Goal: Obtain resource: Download file/media

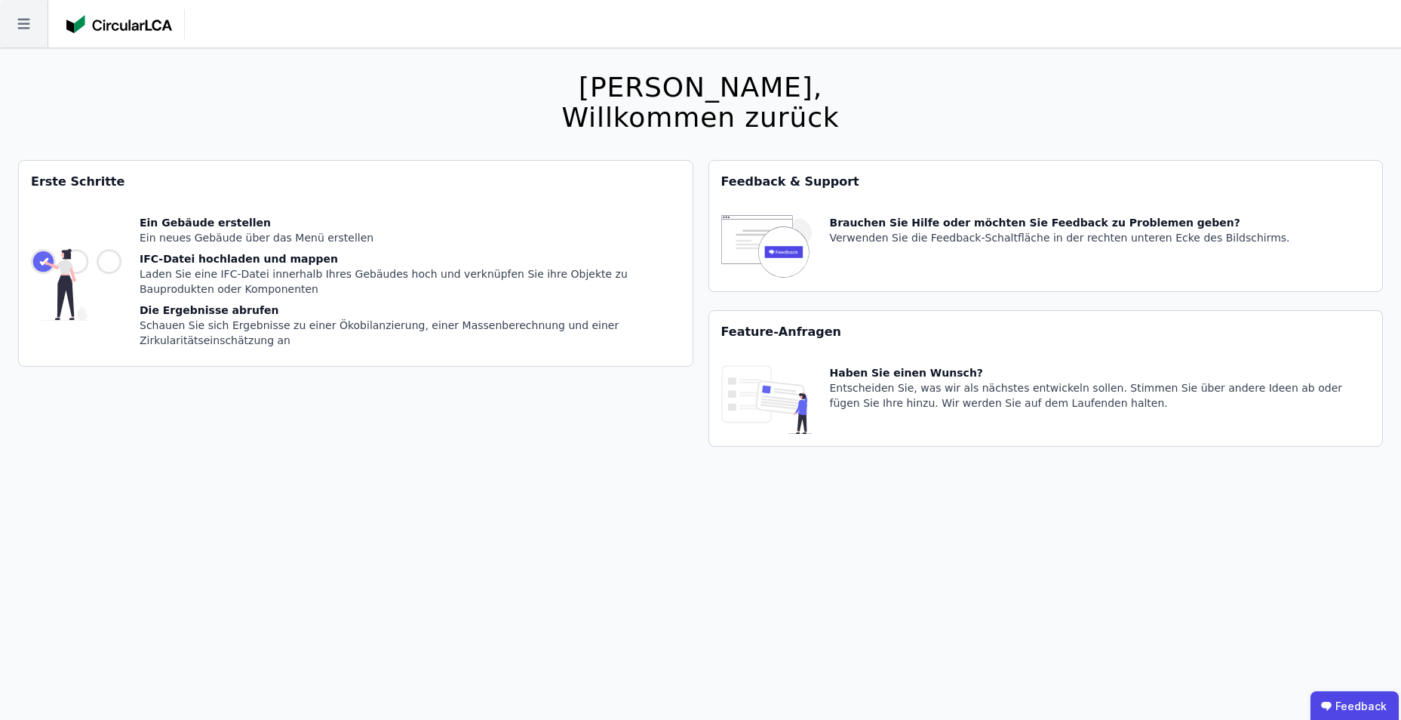
click at [19, 26] on icon at bounding box center [24, 24] width 48 height 48
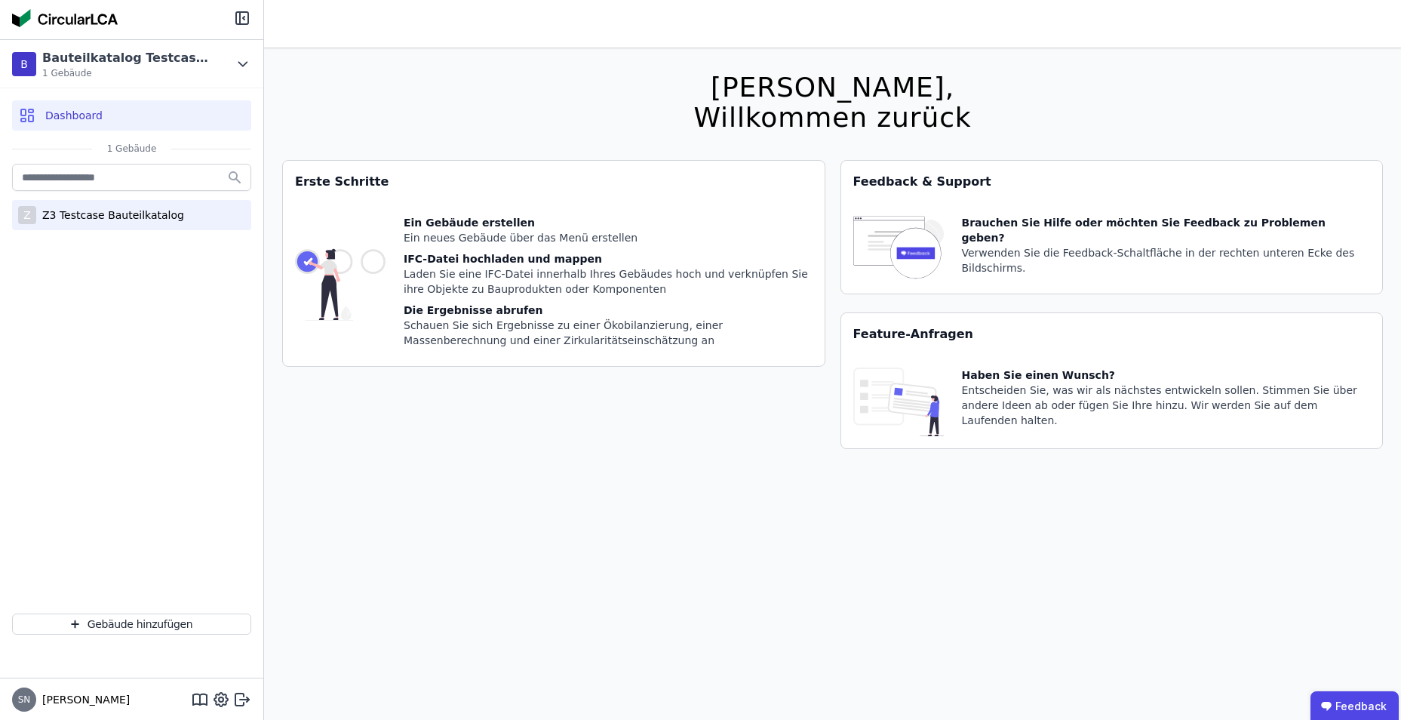
click at [72, 216] on div "Z3 Testcase Bauteilkatalog" at bounding box center [110, 214] width 148 height 15
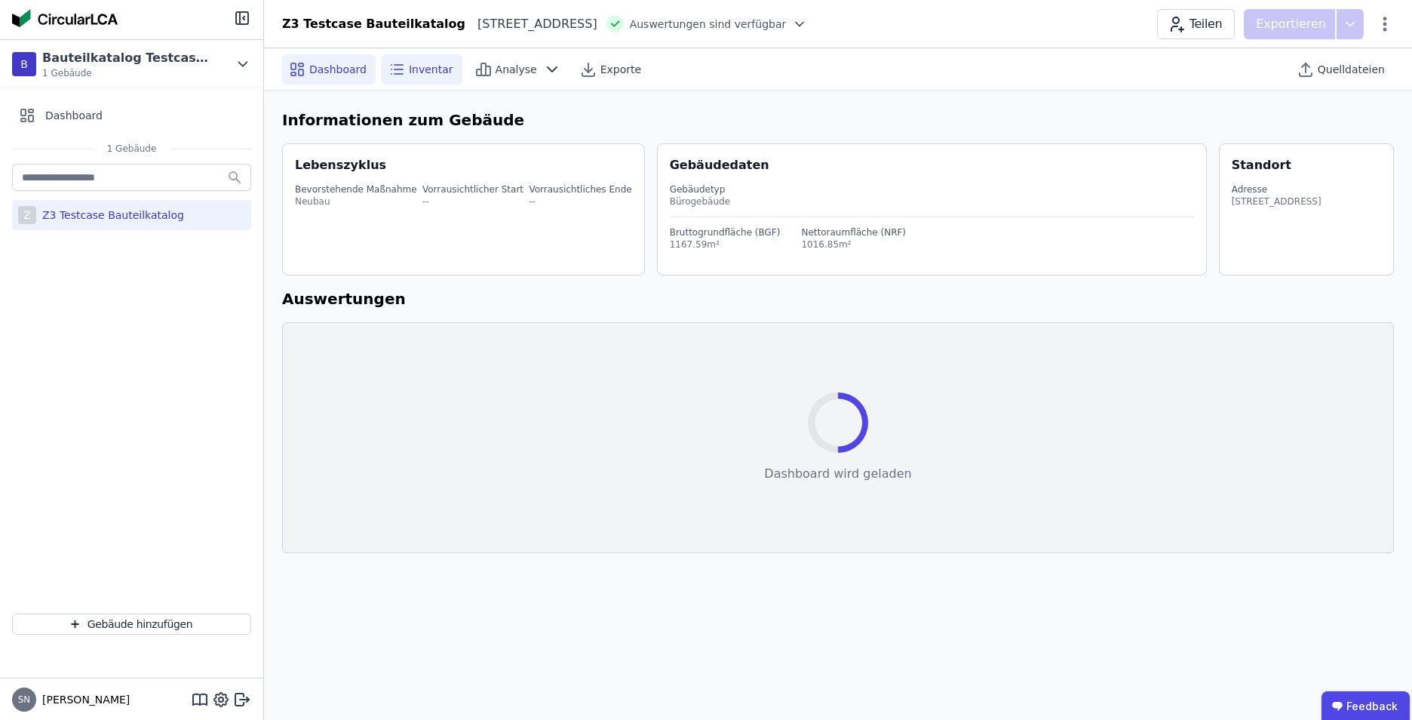
select select "*"
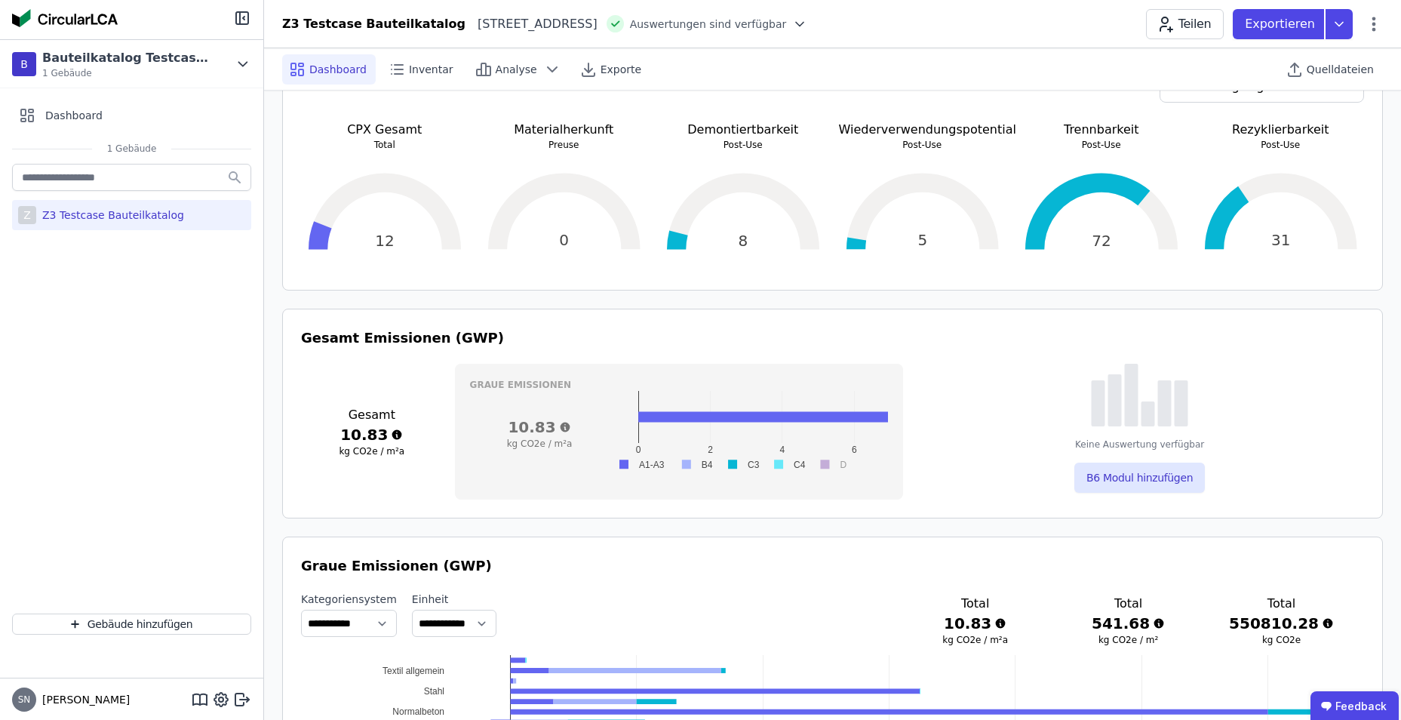
scroll to position [377, 0]
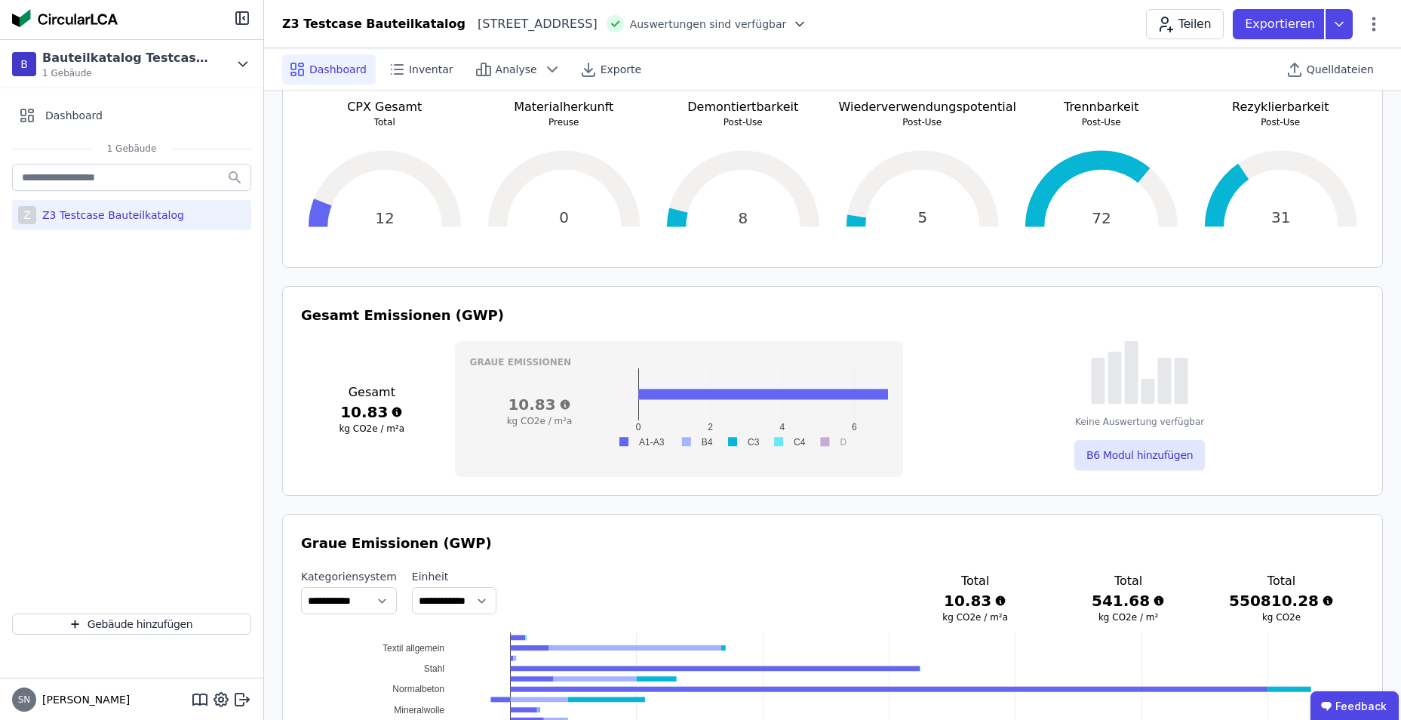
click at [692, 443] on rect at bounding box center [693, 442] width 45 height 14
click at [687, 442] on rect at bounding box center [693, 442] width 45 height 14
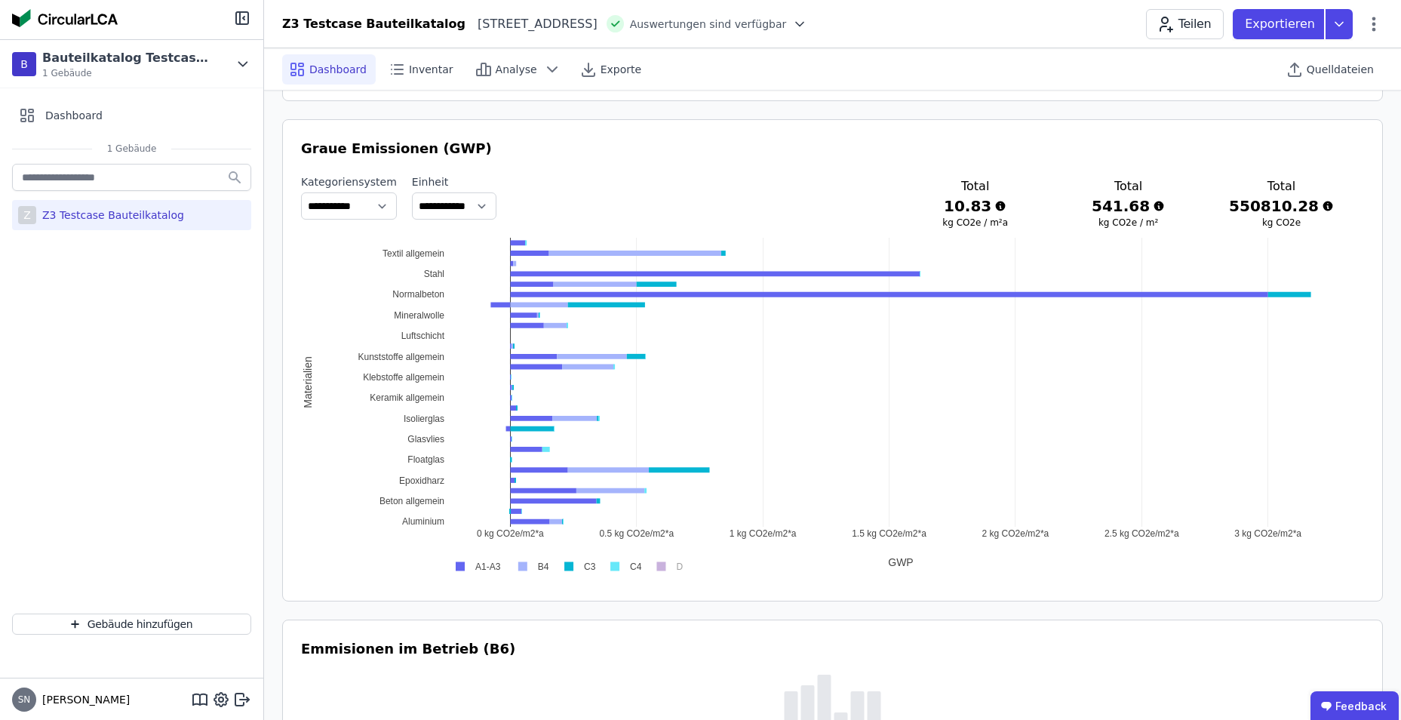
scroll to position [830, 0]
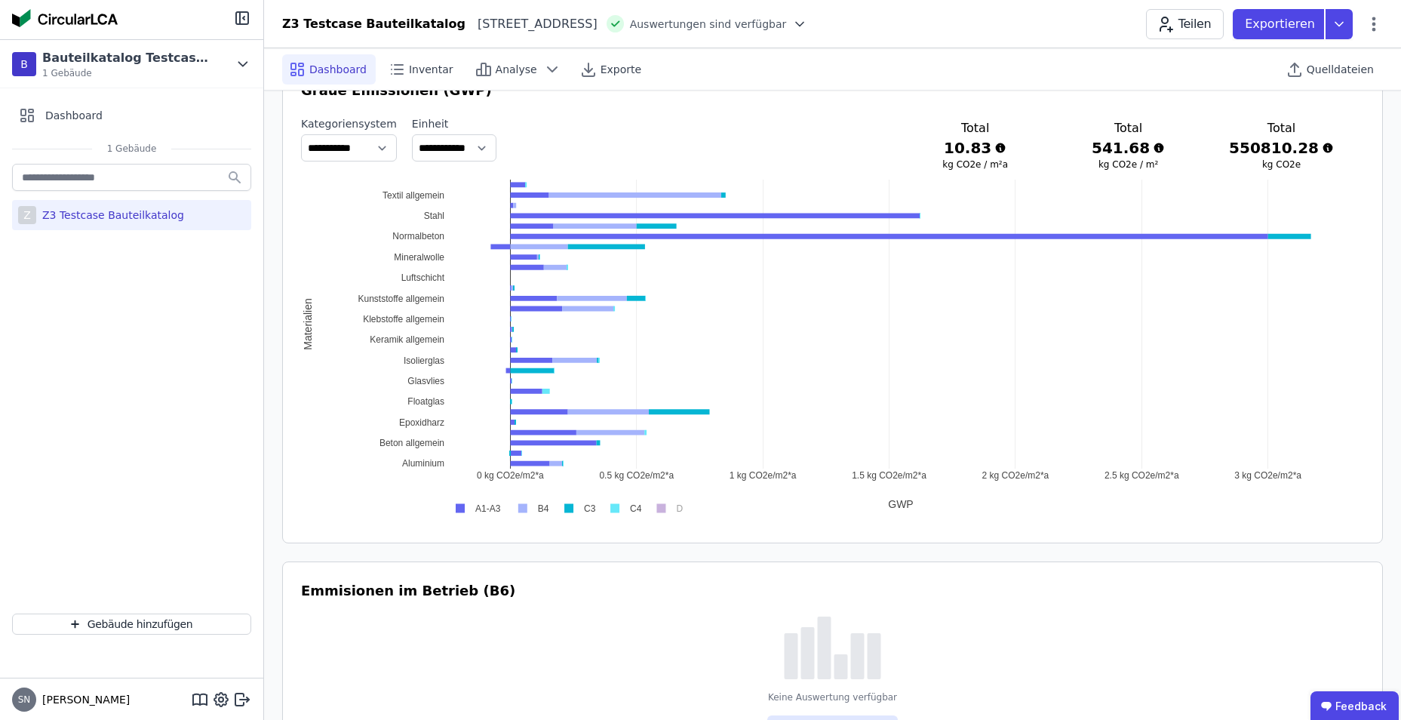
click at [392, 192] on div "0 kg CO2e/m2*a 0.5 kg CO2e/m2*a 1 kg CO2e/m2*a 1.5 kg CO2e/m2*a 2 kg CO2e/m2*a …" at bounding box center [832, 350] width 1063 height 340
click at [308, 317] on div "0 kg CO2e/m2*a 0.5 kg CO2e/m2*a 1 kg CO2e/m2*a 1.5 kg CO2e/m2*a 2 kg CO2e/m2*a …" at bounding box center [832, 350] width 1063 height 340
click at [373, 211] on div "0 kg CO2e/m2*a 0.5 kg CO2e/m2*a 1 kg CO2e/m2*a 1.5 kg CO2e/m2*a 2 kg CO2e/m2*a …" at bounding box center [832, 350] width 1063 height 340
click at [380, 195] on div "0 kg CO2e/m2*a 0.5 kg CO2e/m2*a 1 kg CO2e/m2*a 1.5 kg CO2e/m2*a 2 kg CO2e/m2*a …" at bounding box center [832, 350] width 1063 height 340
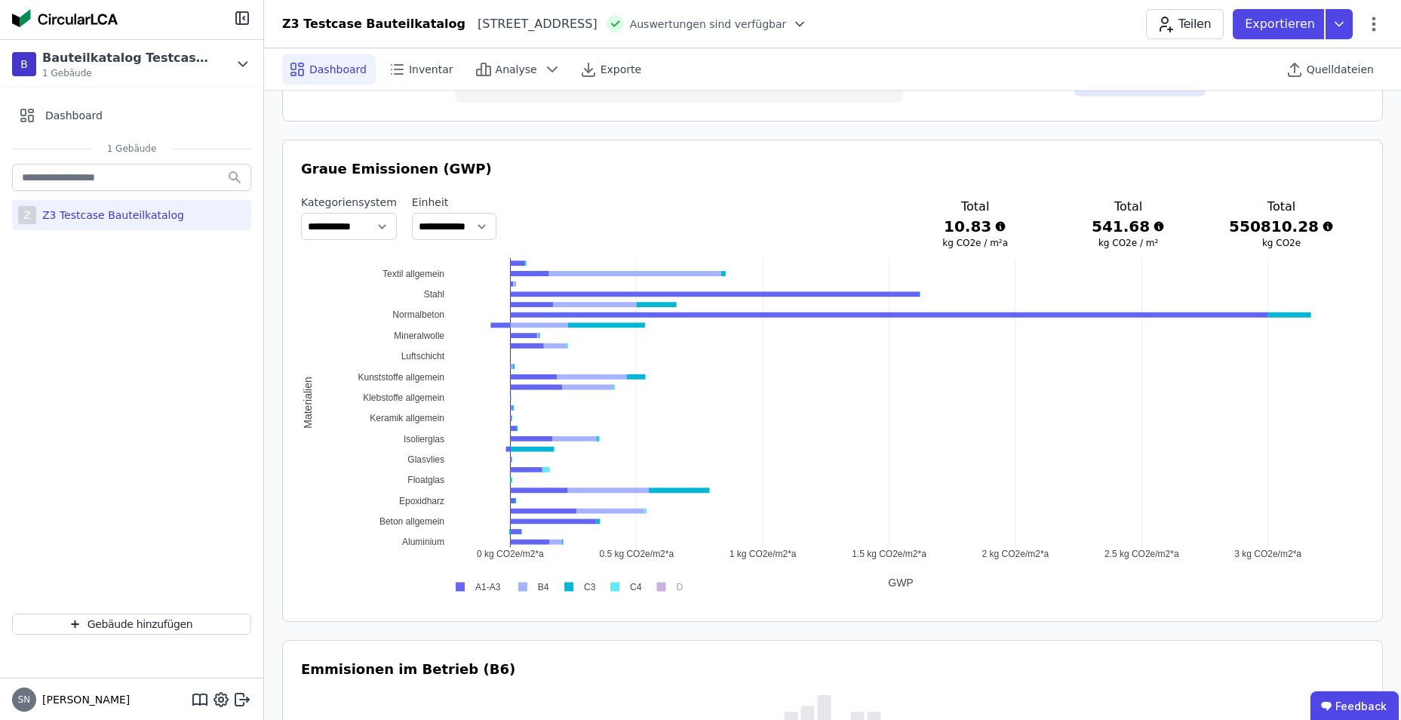
scroll to position [679, 0]
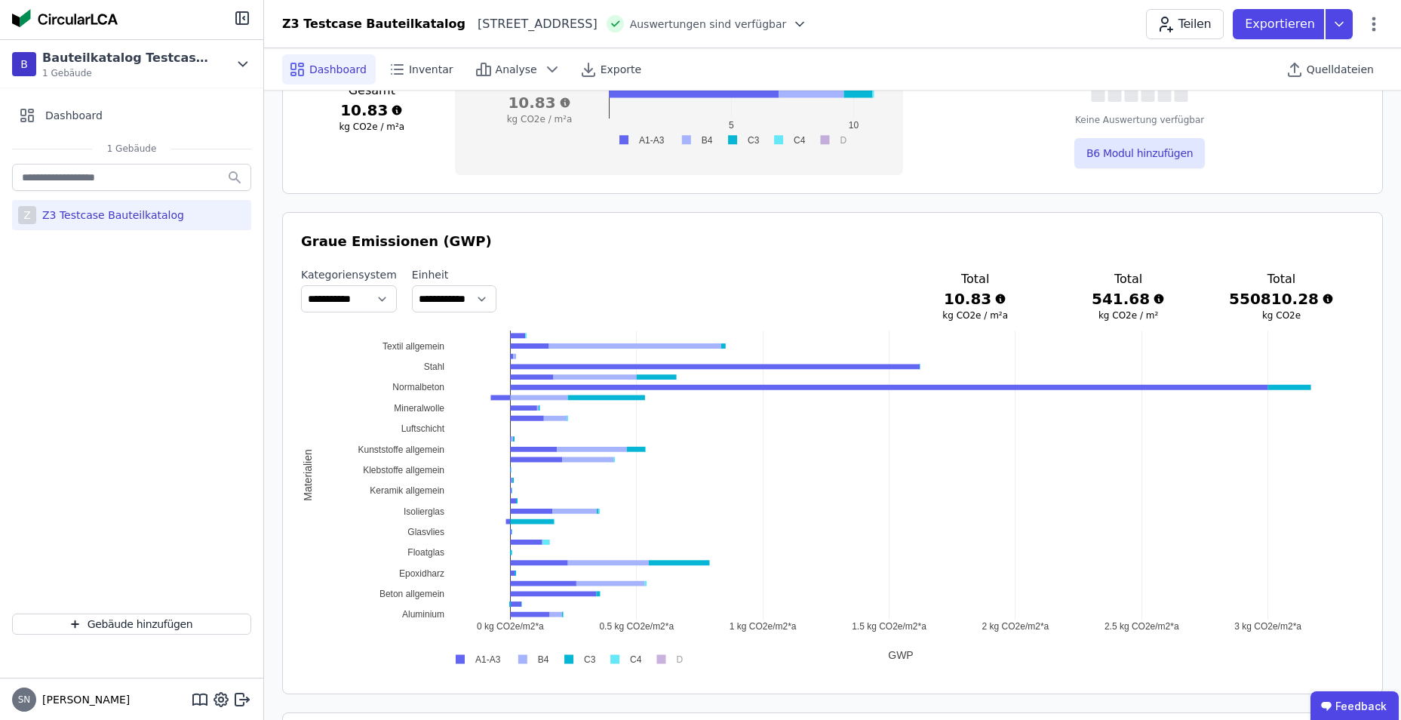
click at [381, 411] on div "0 kg CO2e/m2*a 0.5 kg CO2e/m2*a 1 kg CO2e/m2*a 1.5 kg CO2e/m2*a 2 kg CO2e/m2*a …" at bounding box center [832, 500] width 1063 height 340
click at [376, 296] on select "**********" at bounding box center [349, 298] width 96 height 27
select select "**********"
click at [301, 285] on select "**********" at bounding box center [349, 298] width 96 height 27
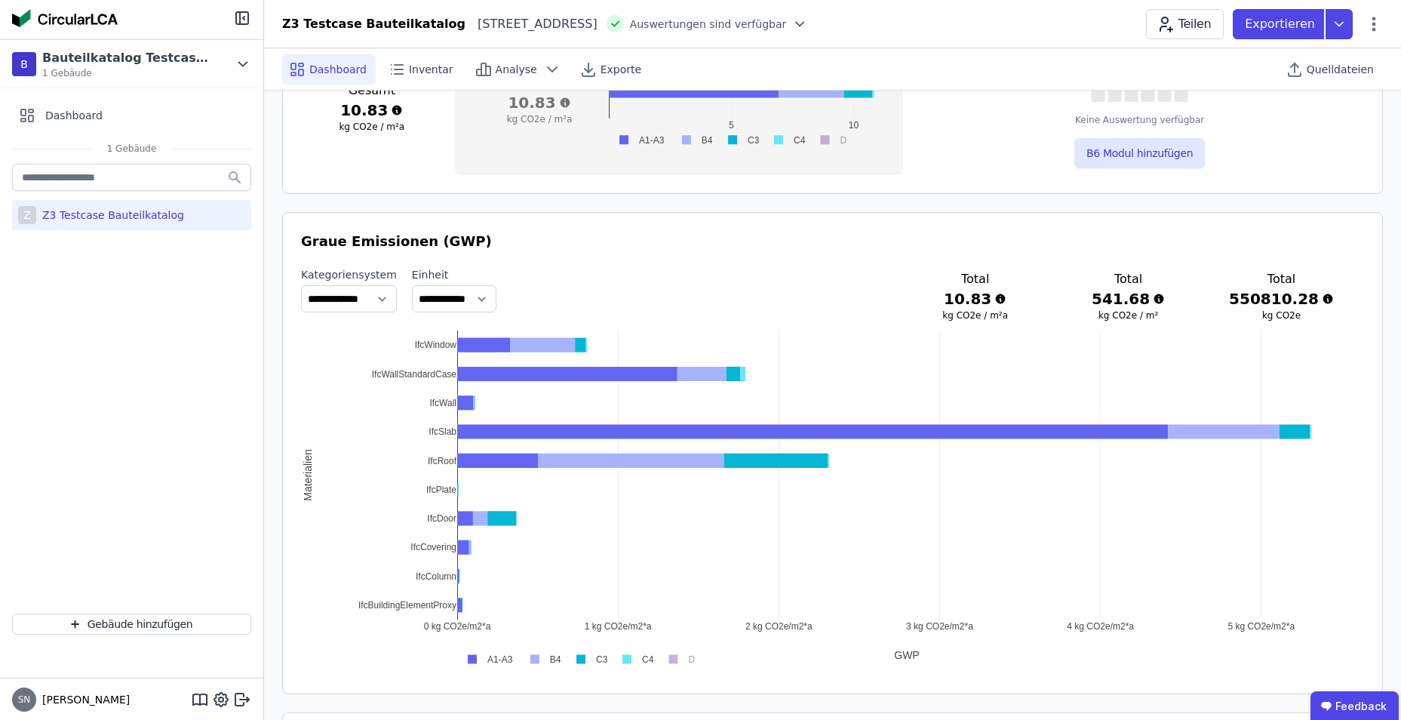
click at [671, 658] on rect at bounding box center [677, 659] width 39 height 14
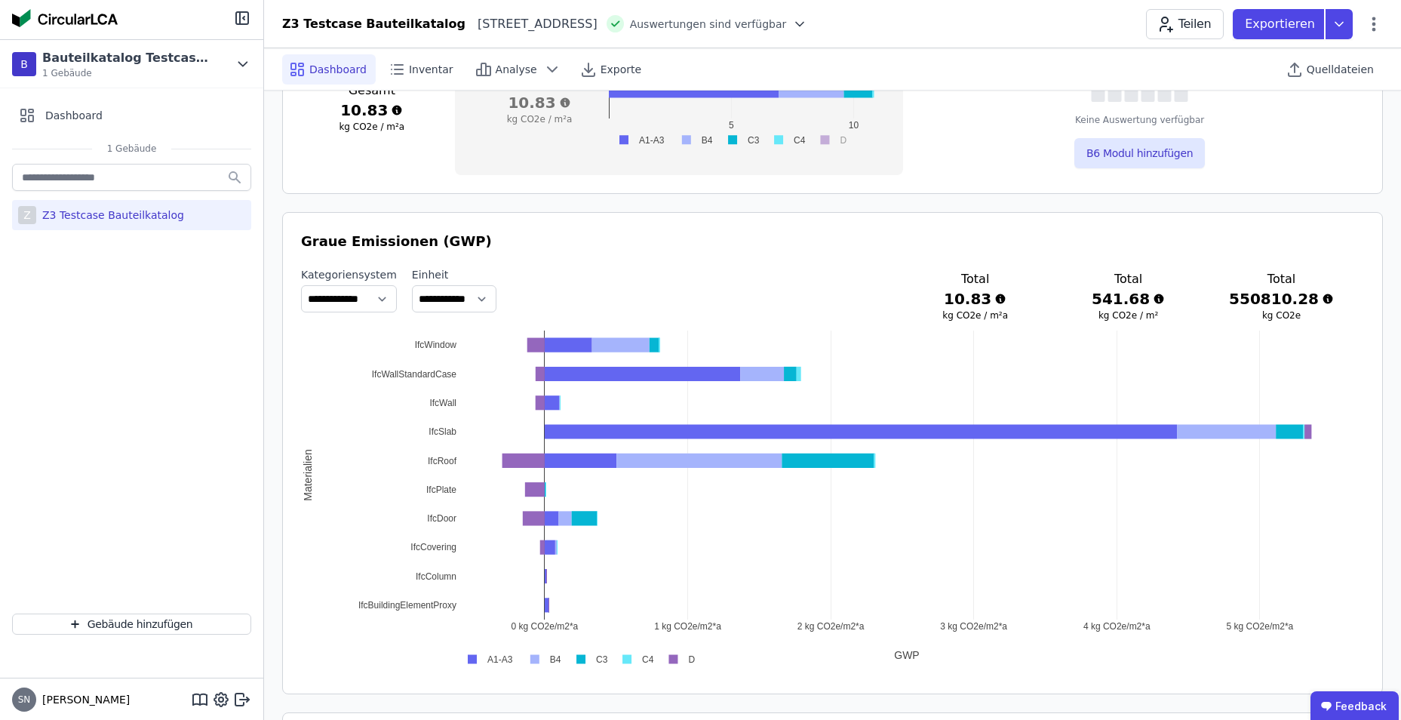
click at [546, 662] on rect at bounding box center [542, 659] width 45 height 14
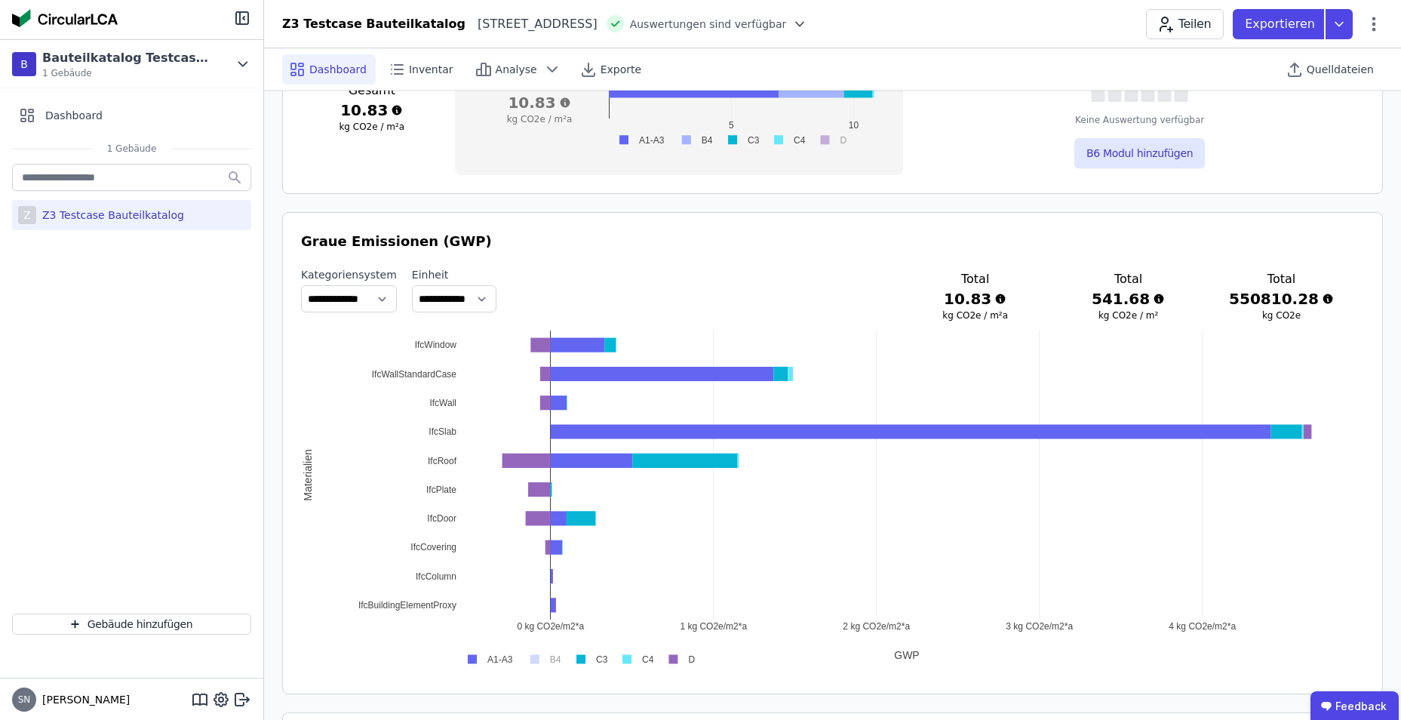
click at [579, 658] on rect at bounding box center [588, 659] width 45 height 14
click at [625, 660] on rect at bounding box center [634, 659] width 45 height 14
click at [675, 659] on rect at bounding box center [677, 659] width 39 height 14
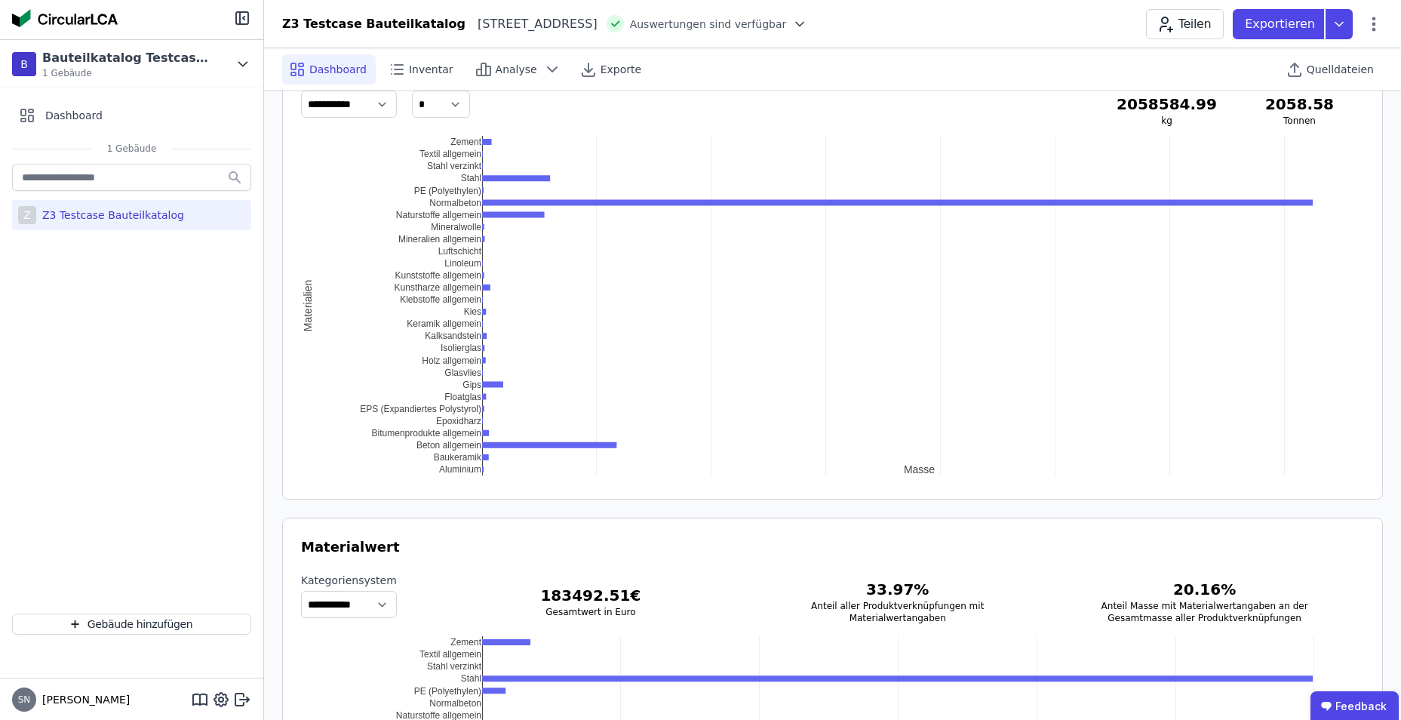
scroll to position [1509, 0]
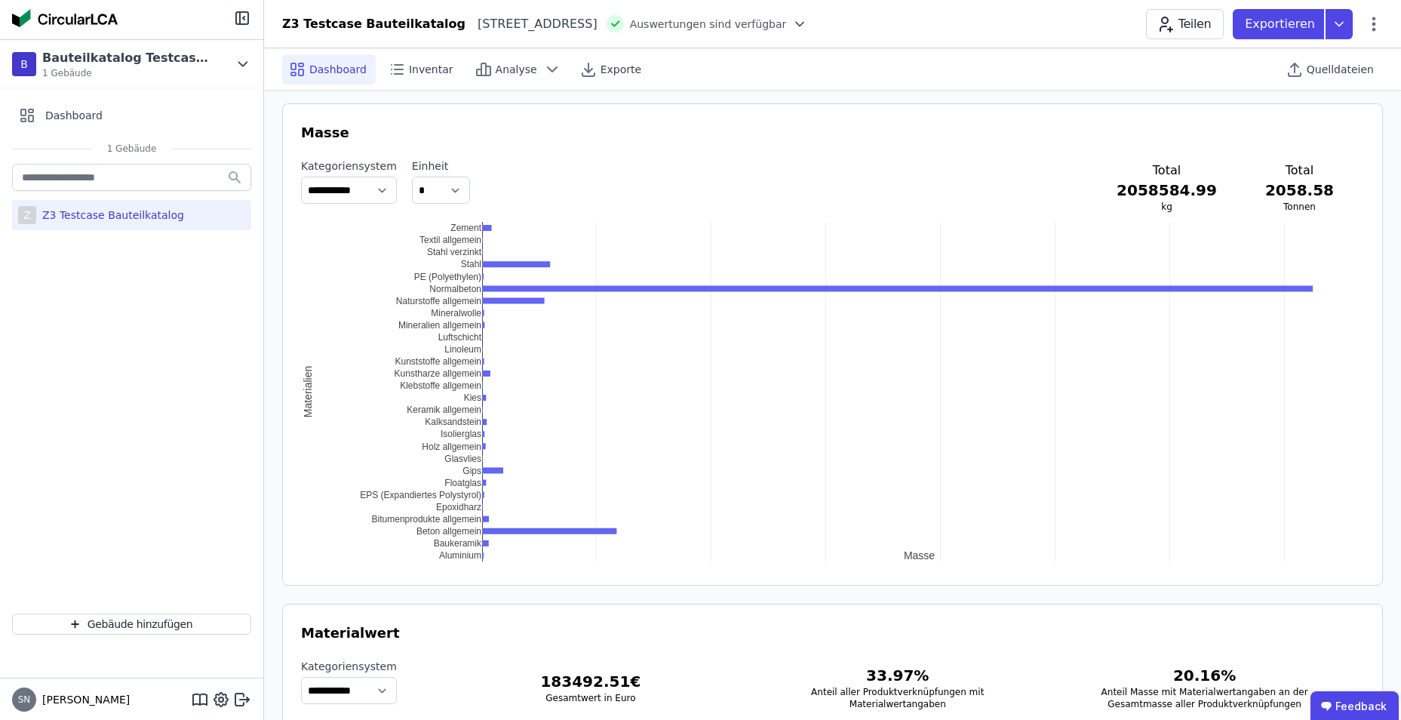
click at [459, 295] on div "0 t 200 t 400 t 600 t 800 t 1000 t 1200 t 1400 t Aluminium Baukeramik Beton all…" at bounding box center [832, 392] width 1063 height 340
drag, startPoint x: 459, startPoint y: 295, endPoint x: 411, endPoint y: 303, distance: 48.3
click at [411, 303] on div "0 t 200 t 400 t 600 t 800 t 1000 t 1200 t 1400 t Aluminium Baukeramik Beton all…" at bounding box center [832, 392] width 1063 height 340
click at [309, 392] on div "0 t 200 t 400 t 600 t 800 t 1000 t 1200 t 1400 t Aluminium Baukeramik Beton all…" at bounding box center [832, 392] width 1063 height 340
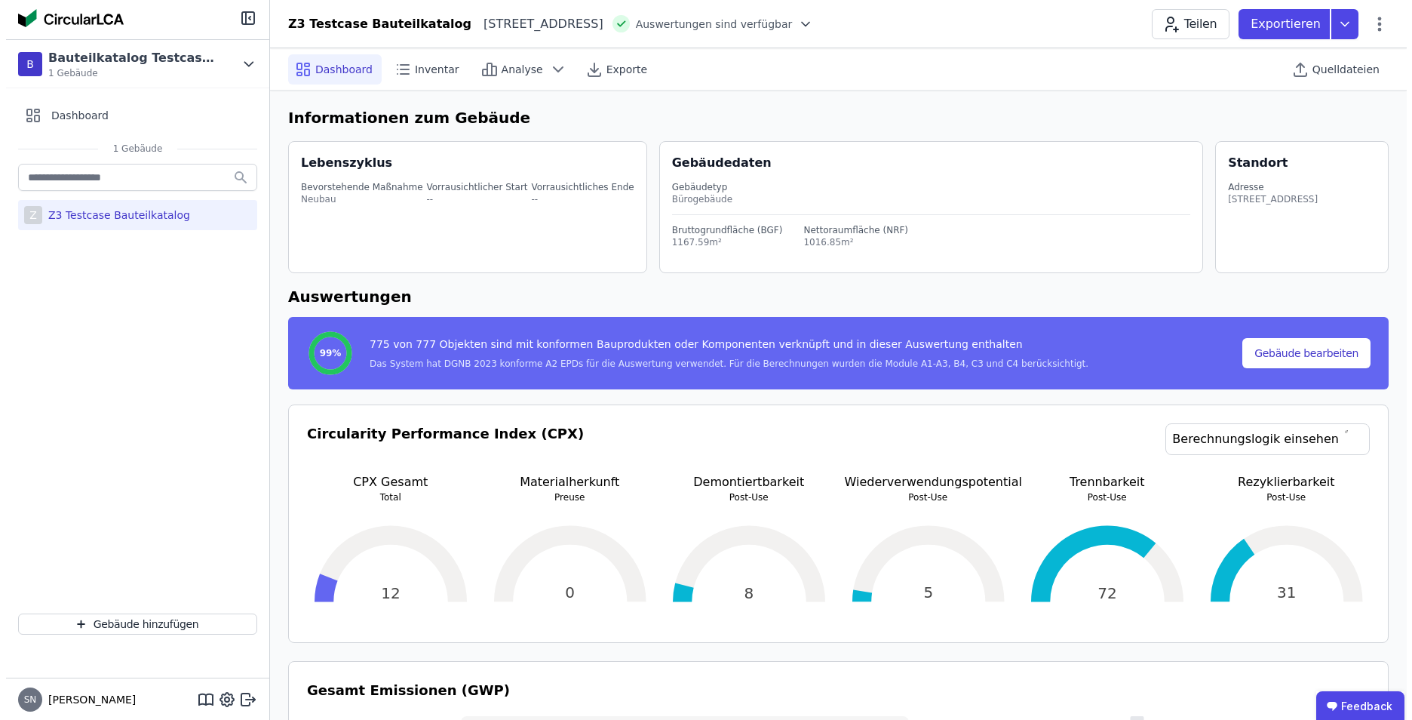
scroll to position [0, 0]
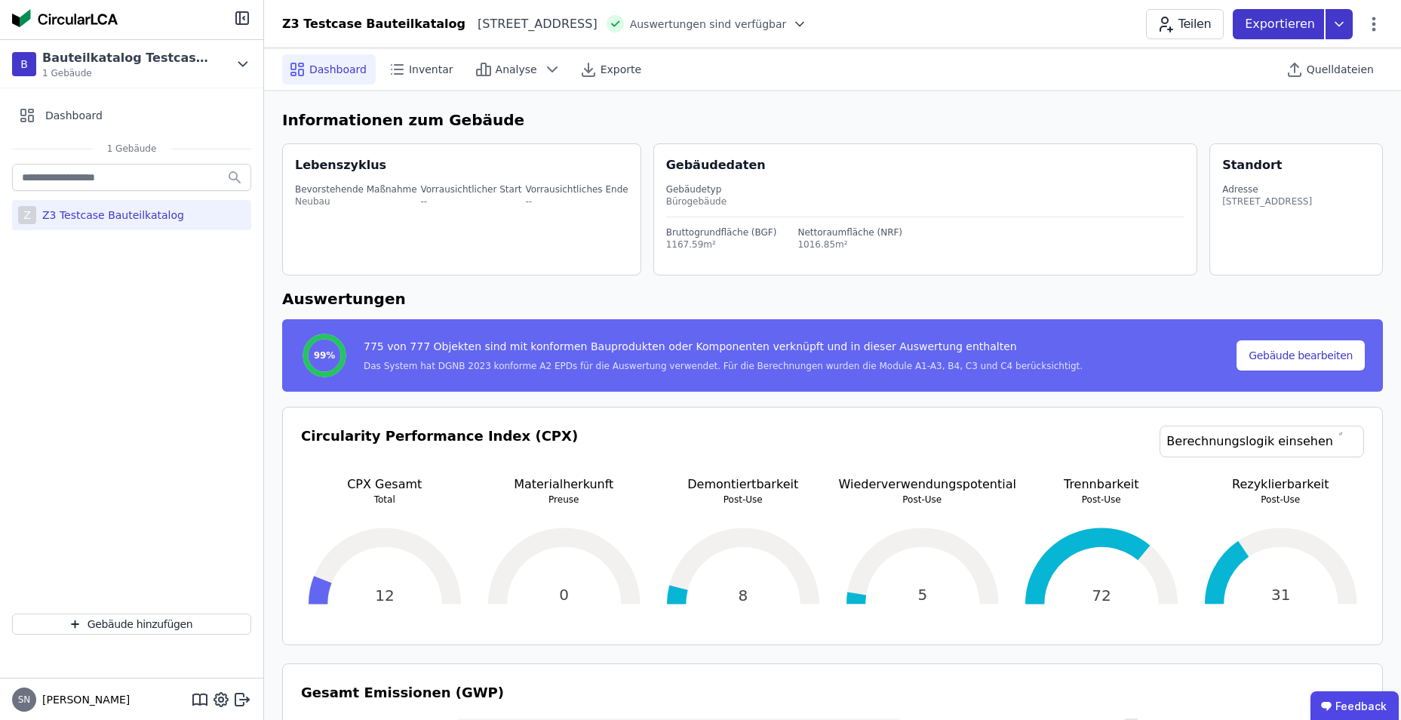
click at [1333, 26] on icon at bounding box center [1339, 24] width 27 height 30
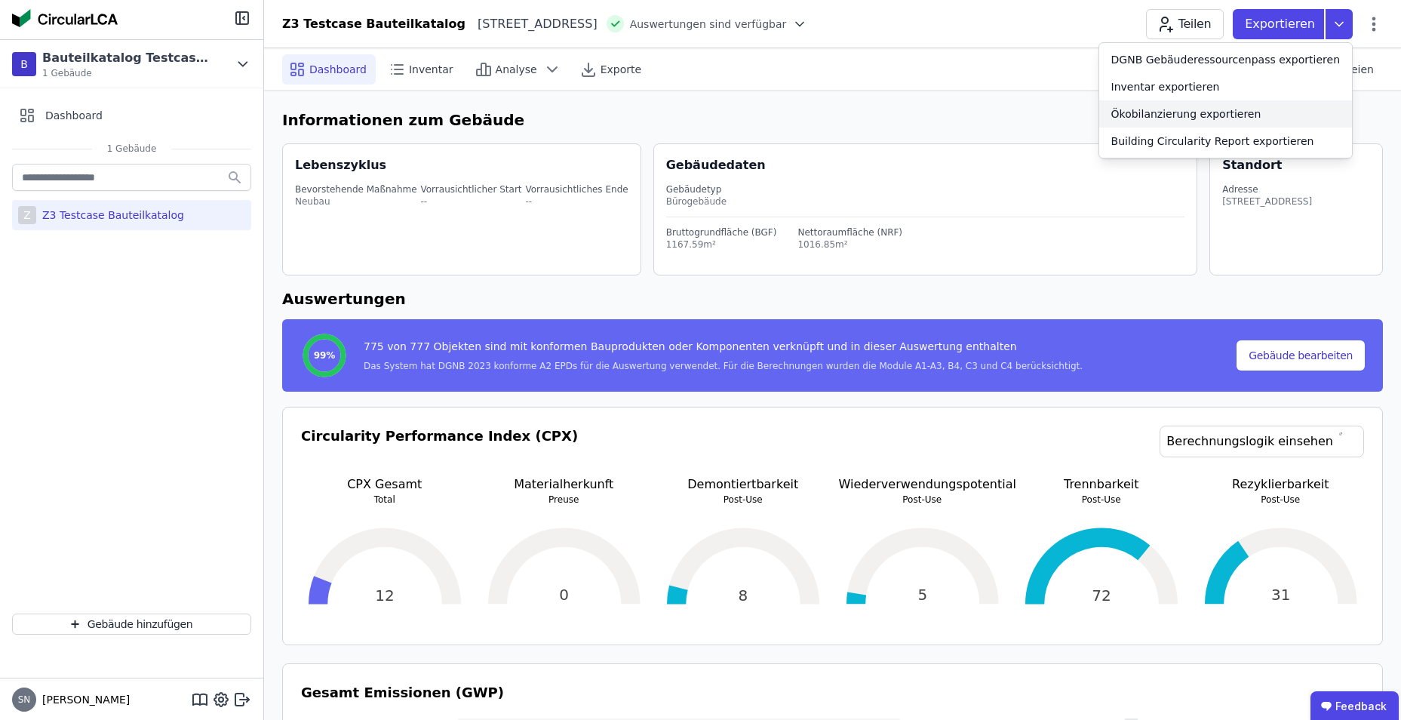
click at [1226, 118] on div "Ökobilanzierung exportieren" at bounding box center [1186, 113] width 150 height 15
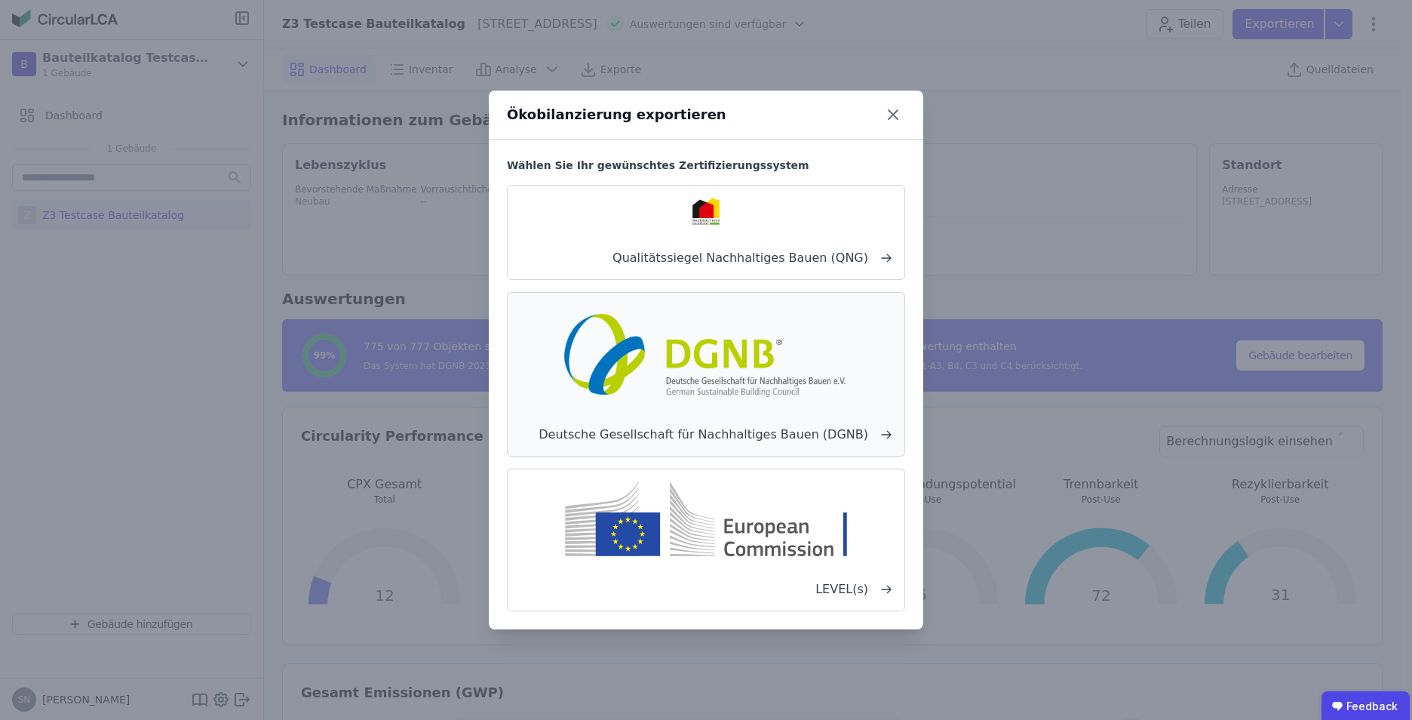
click at [682, 346] on img at bounding box center [706, 353] width 297 height 97
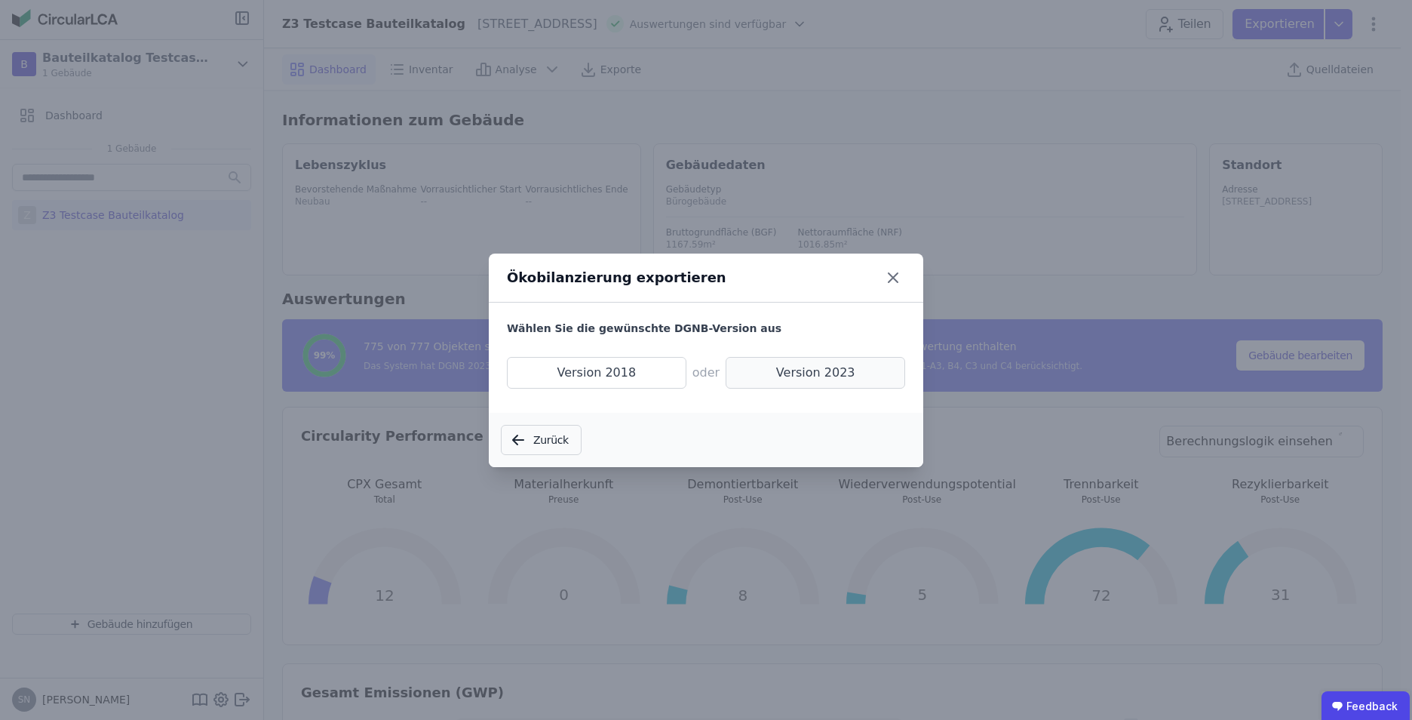
click at [779, 376] on span "Version 2023" at bounding box center [816, 373] width 180 height 32
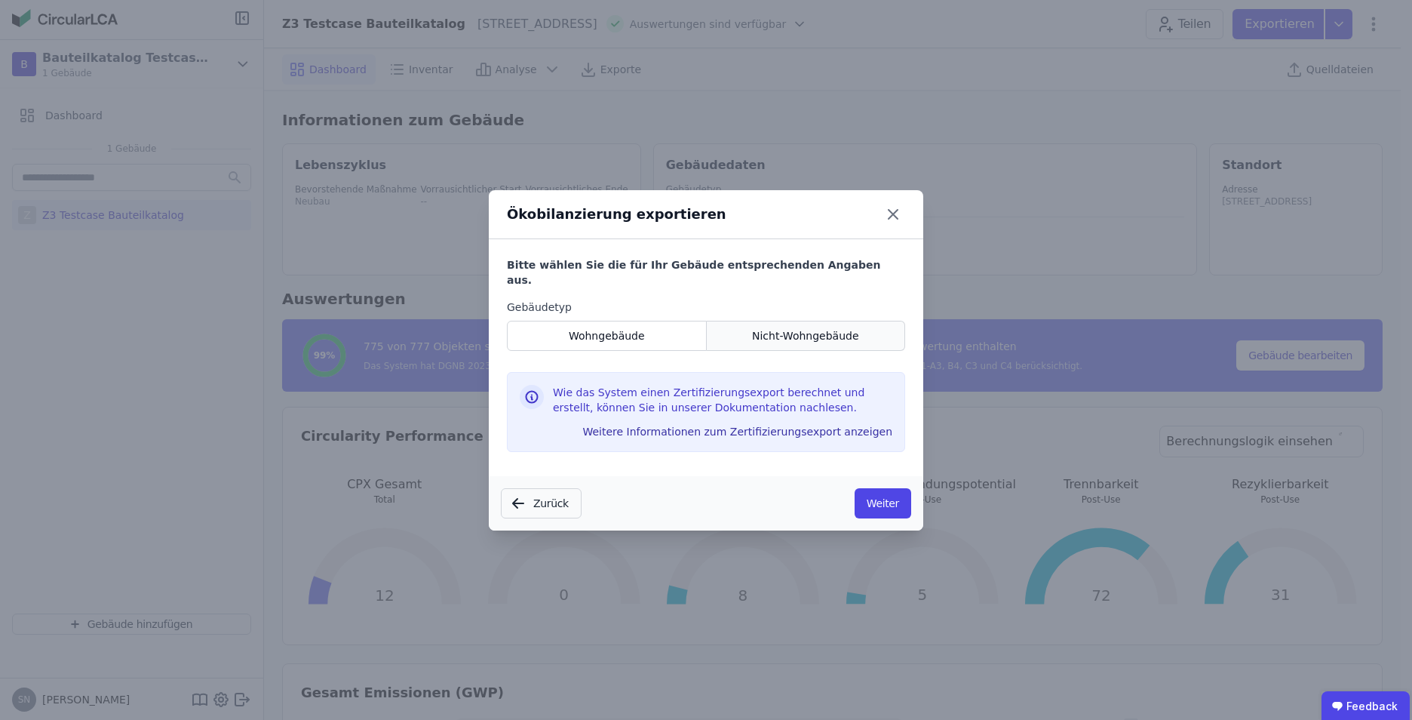
click at [781, 330] on span "Nicht-Wohngebäude" at bounding box center [805, 335] width 107 height 15
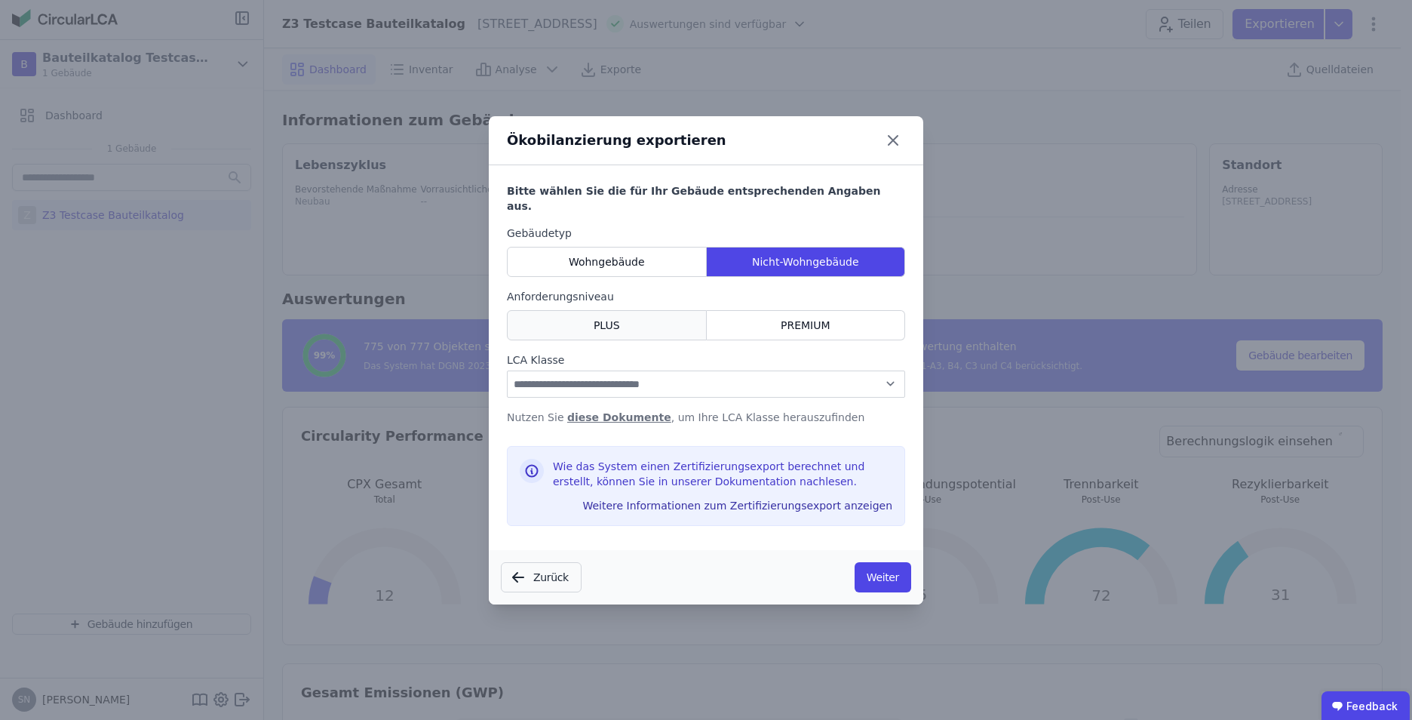
click at [656, 310] on div "PLUS" at bounding box center [607, 325] width 200 height 30
click at [733, 370] on select "**********" at bounding box center [706, 383] width 398 height 27
click at [877, 564] on button "Weiter" at bounding box center [883, 577] width 57 height 30
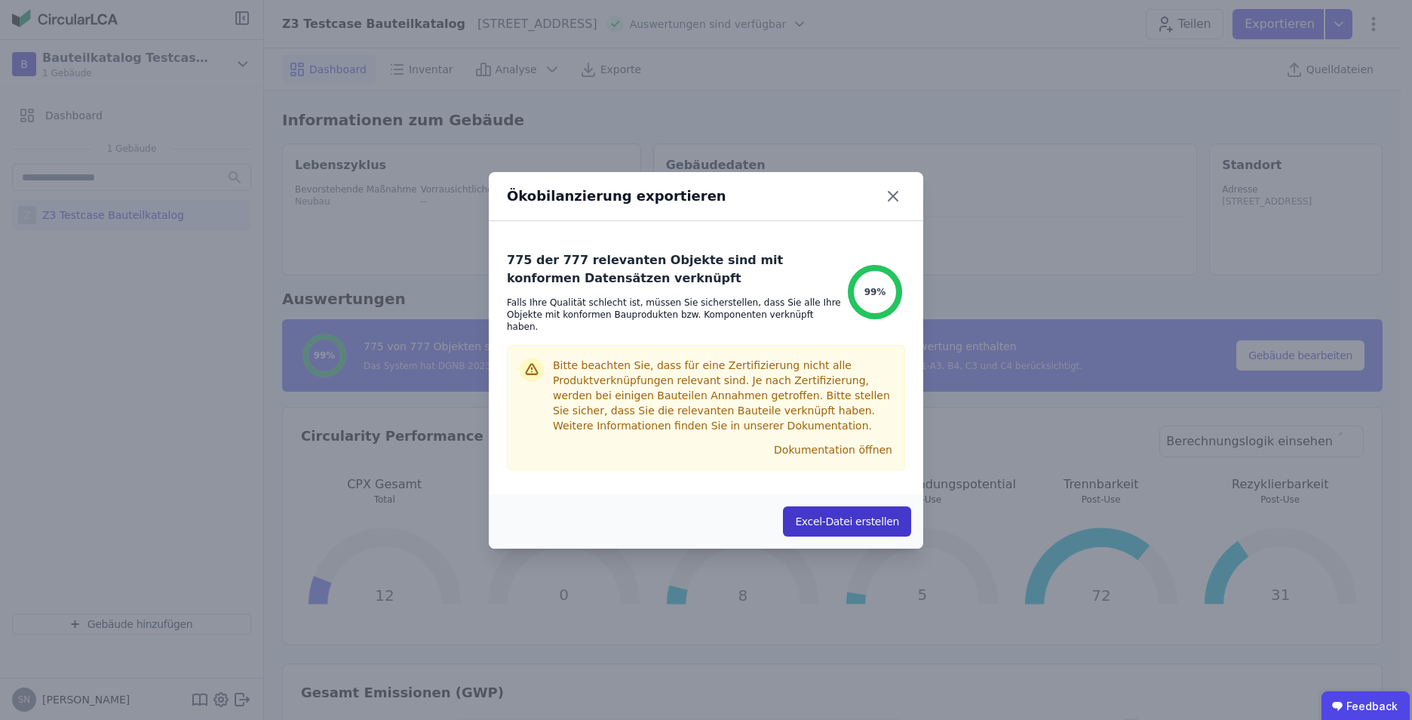
click at [822, 515] on button "Excel-Datei erstellen" at bounding box center [847, 521] width 128 height 30
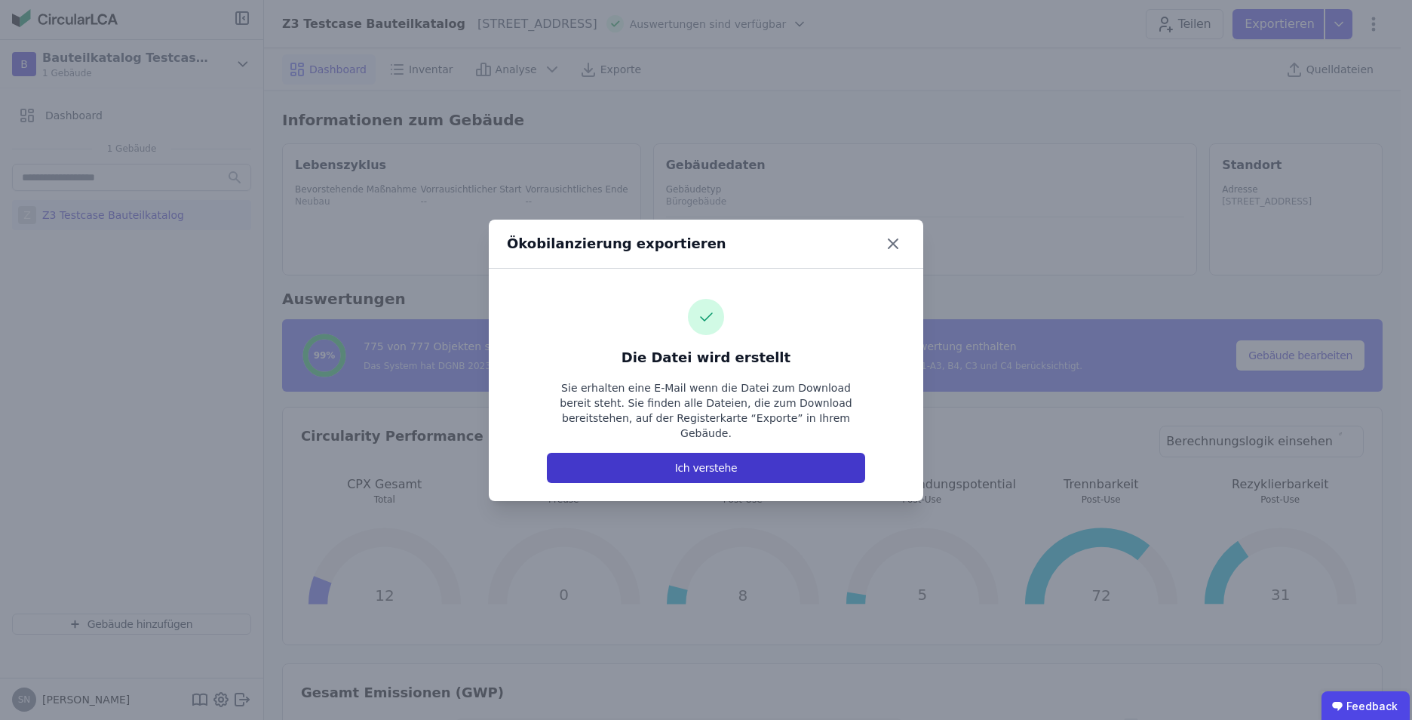
click at [762, 459] on button "Ich verstehe" at bounding box center [706, 468] width 318 height 30
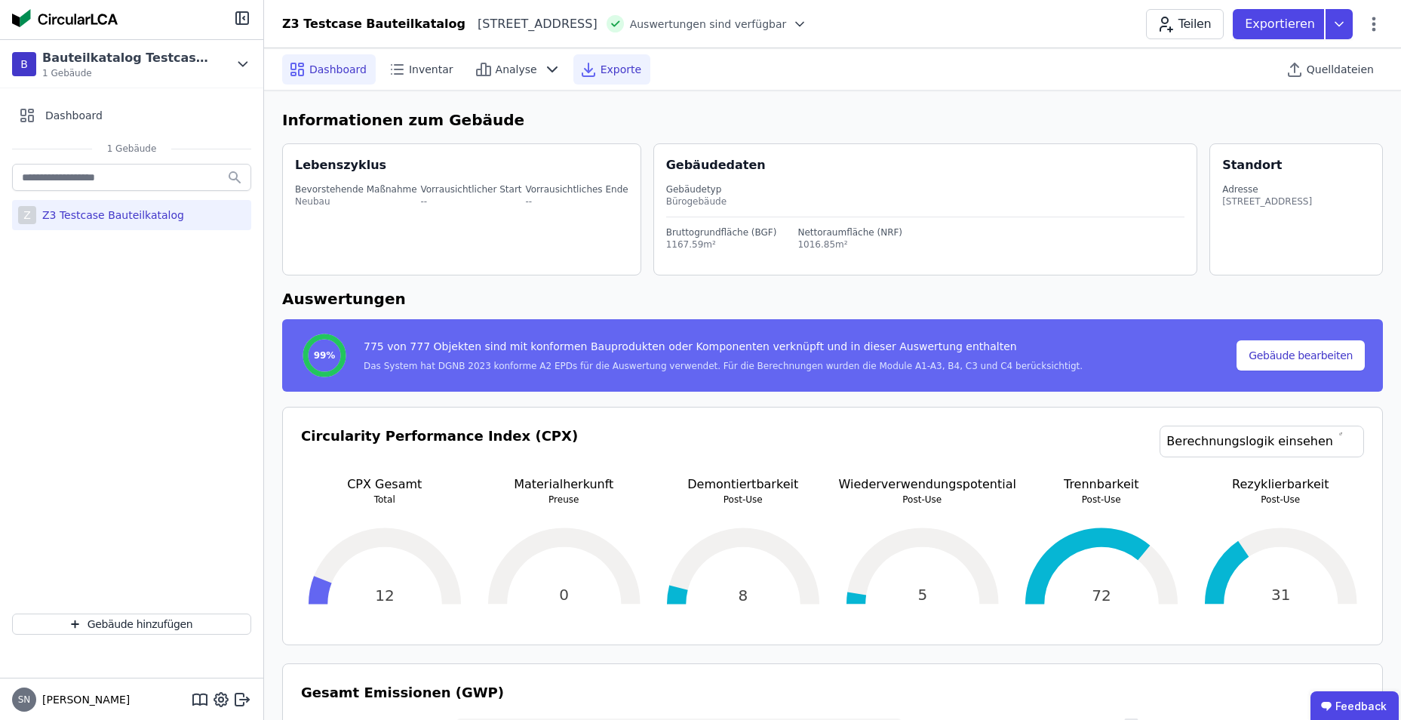
click at [597, 77] on div "Exporte" at bounding box center [611, 69] width 77 height 30
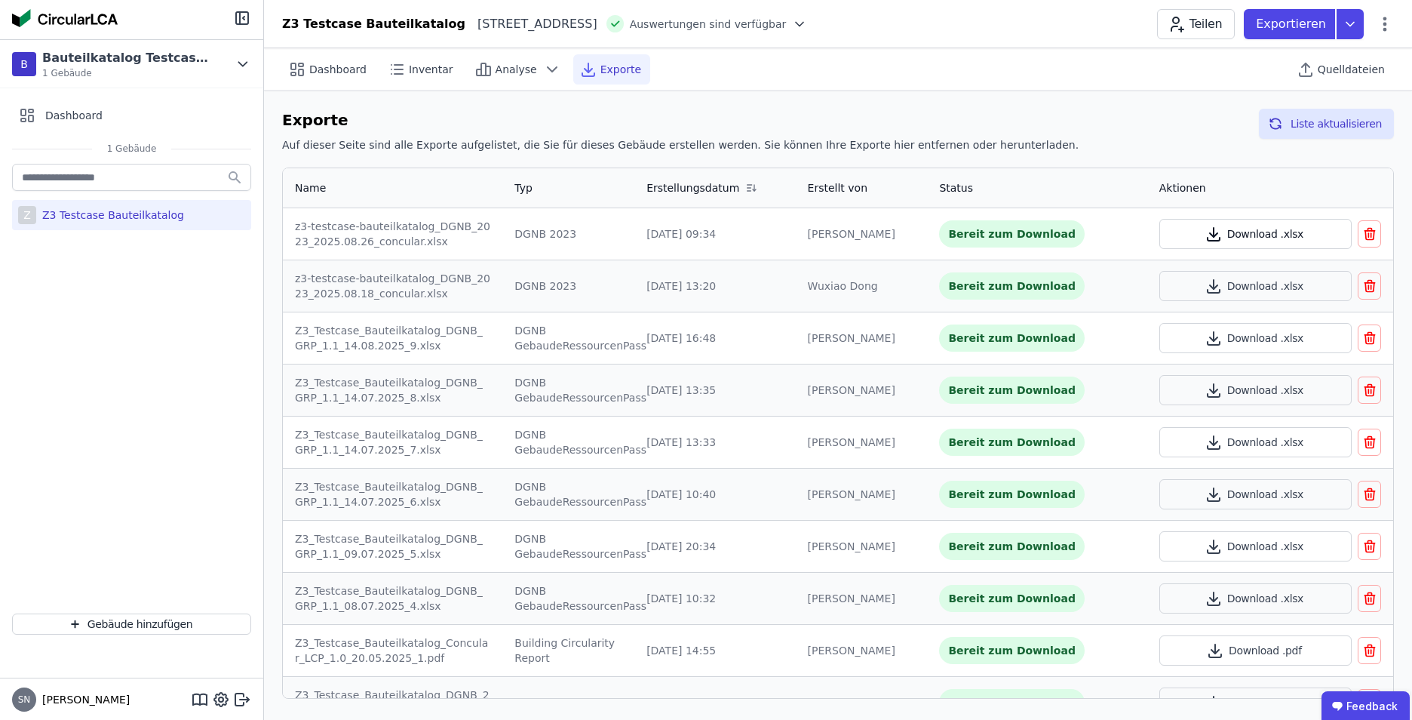
click at [1237, 233] on button "Download .xlsx" at bounding box center [1256, 234] width 192 height 30
click at [490, 78] on div "Analyse" at bounding box center [518, 69] width 99 height 30
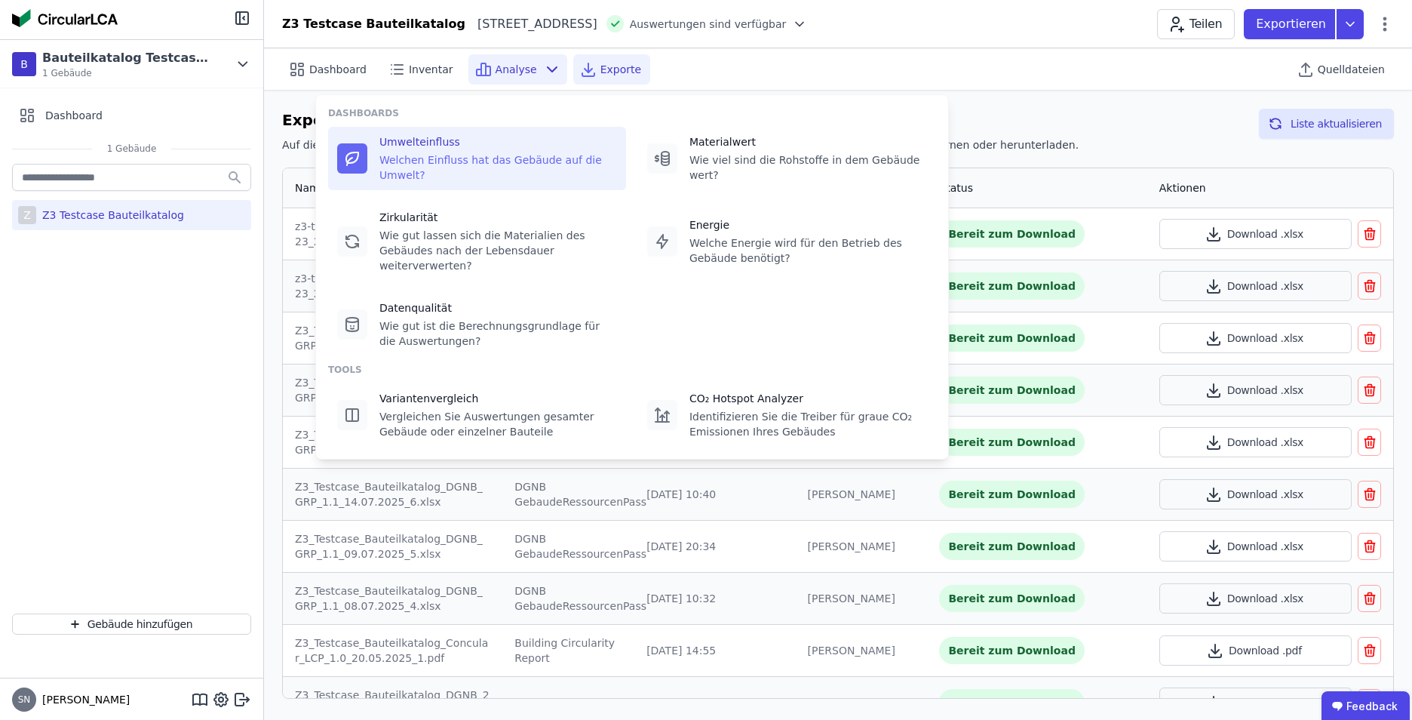
click at [484, 169] on div "Umwelteinfluss Welchen Einfluss hat das Gebäude auf die Umwelt?" at bounding box center [477, 158] width 298 height 63
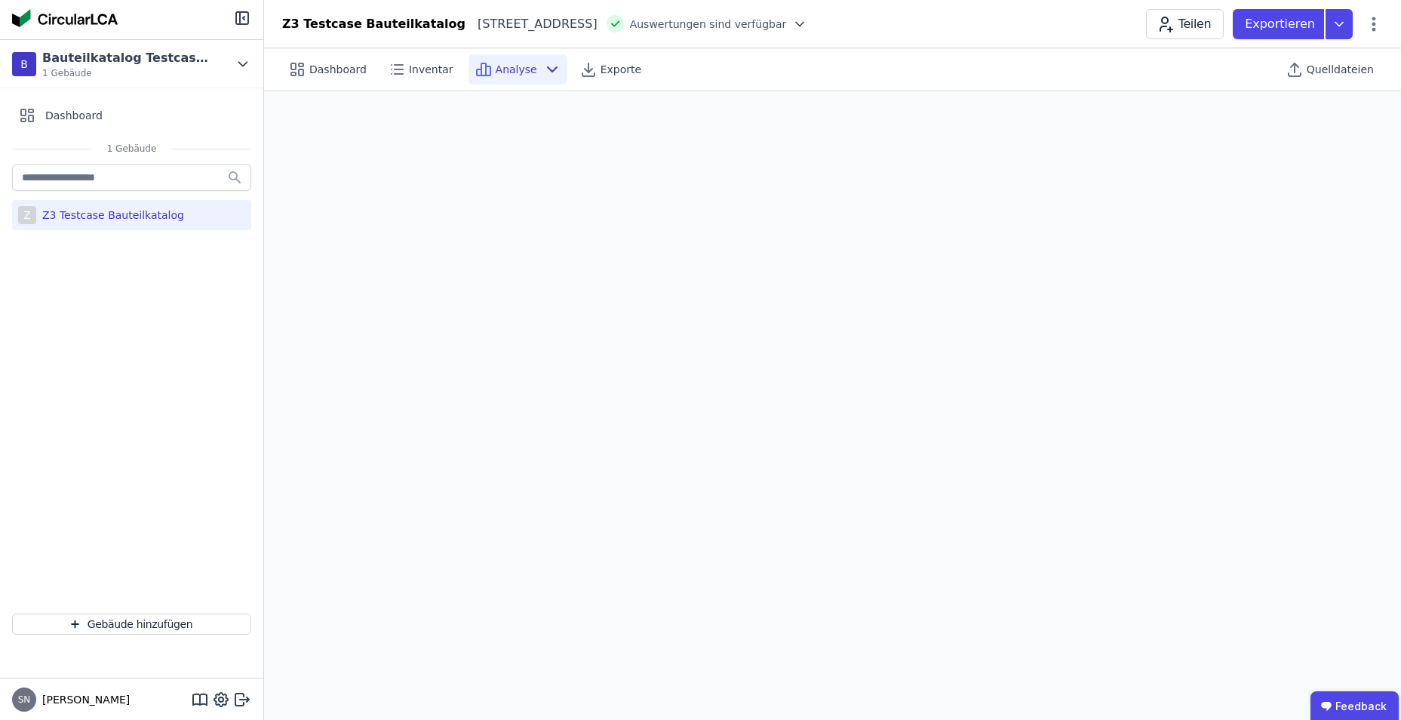
click at [515, 60] on div "Analyse" at bounding box center [518, 69] width 99 height 30
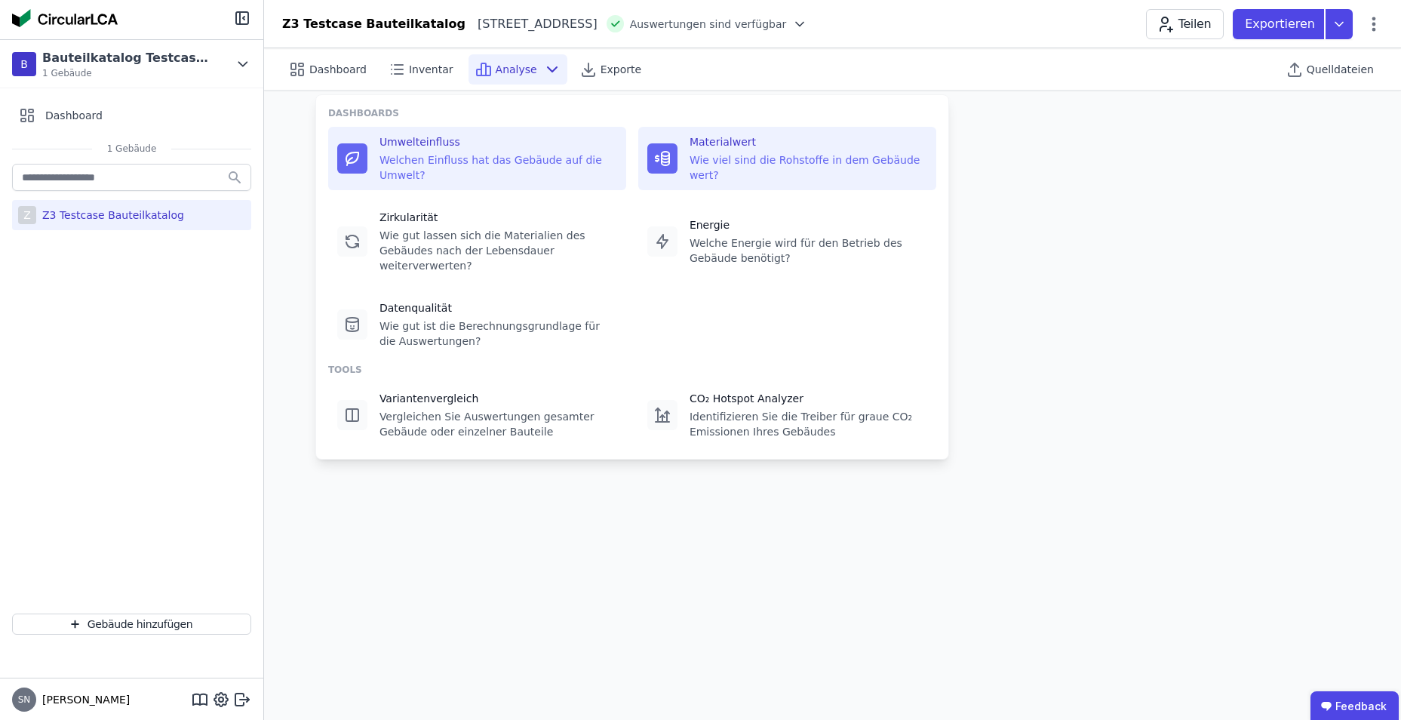
click at [711, 143] on div "Materialwert" at bounding box center [809, 141] width 238 height 15
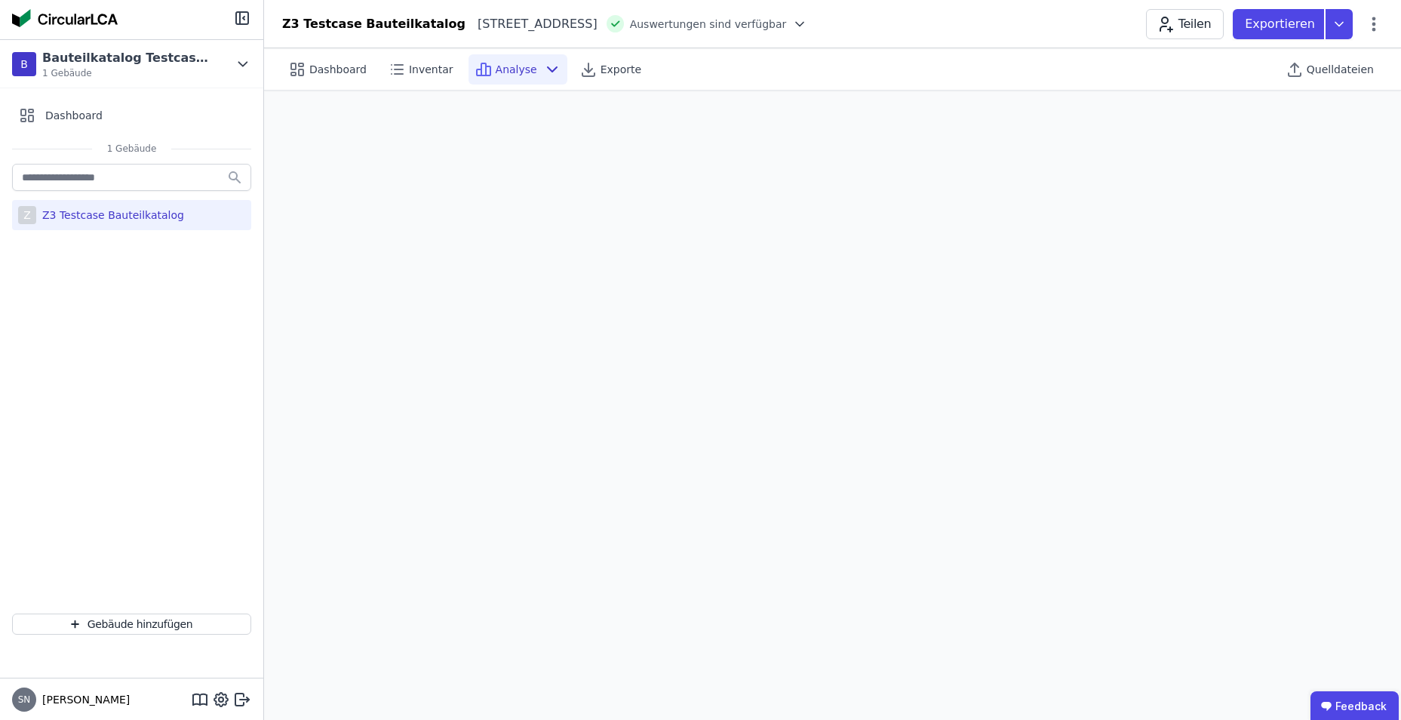
click at [477, 62] on icon at bounding box center [484, 69] width 18 height 18
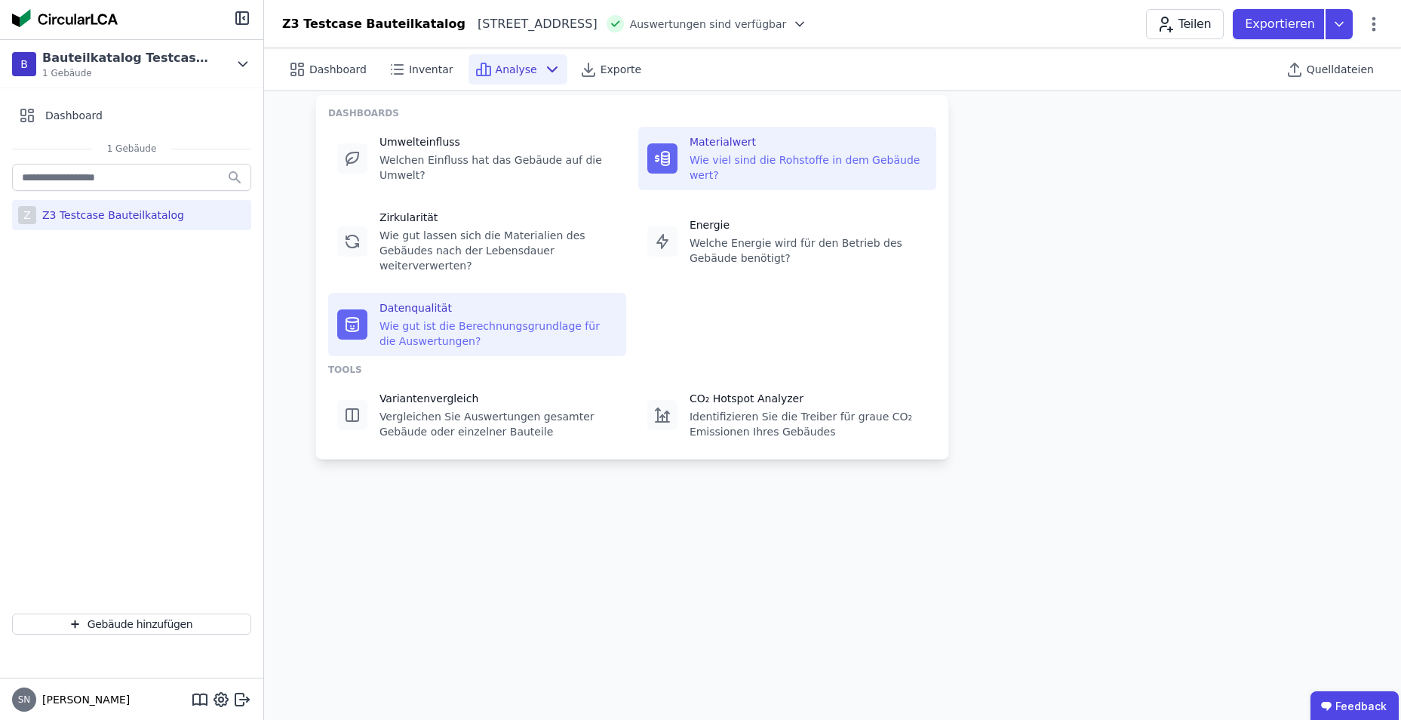
click at [453, 300] on div "Datenqualität" at bounding box center [499, 307] width 238 height 15
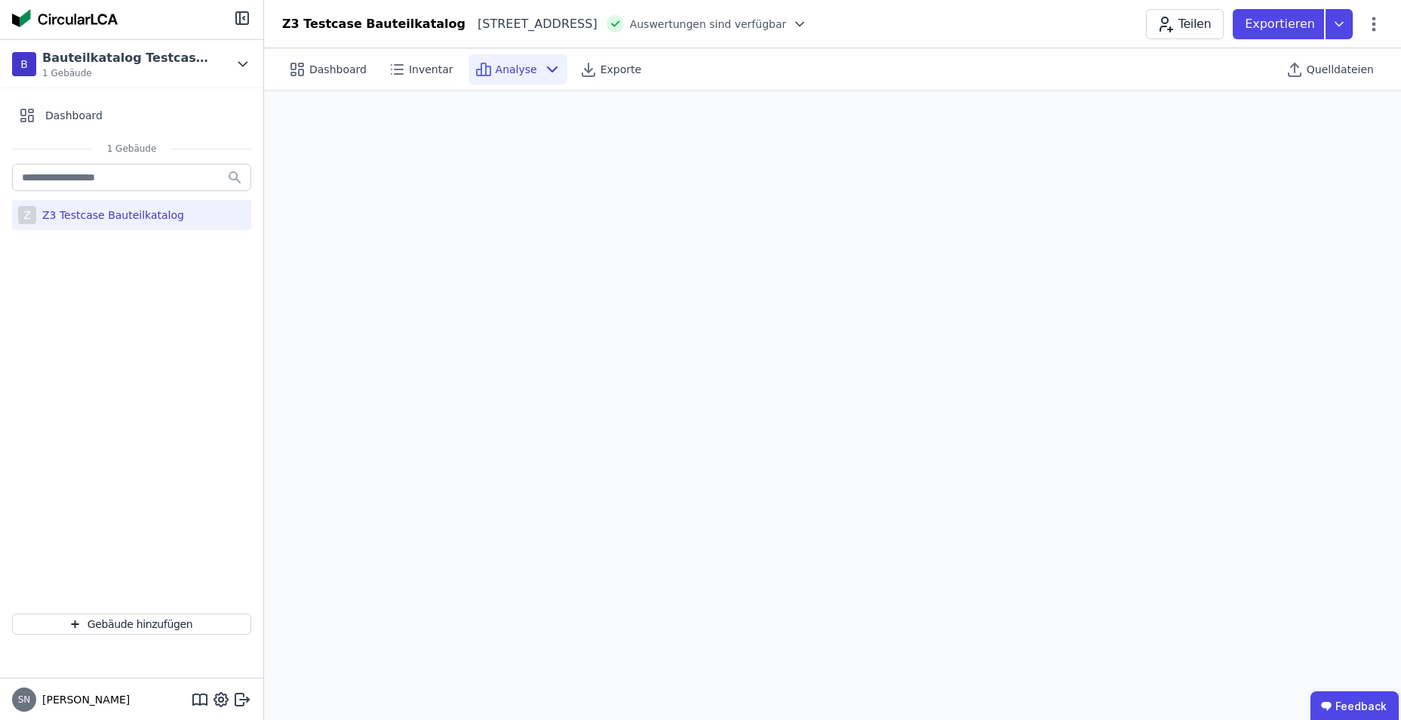
scroll to position [42, 0]
click at [506, 58] on div "Analyse" at bounding box center [518, 69] width 99 height 30
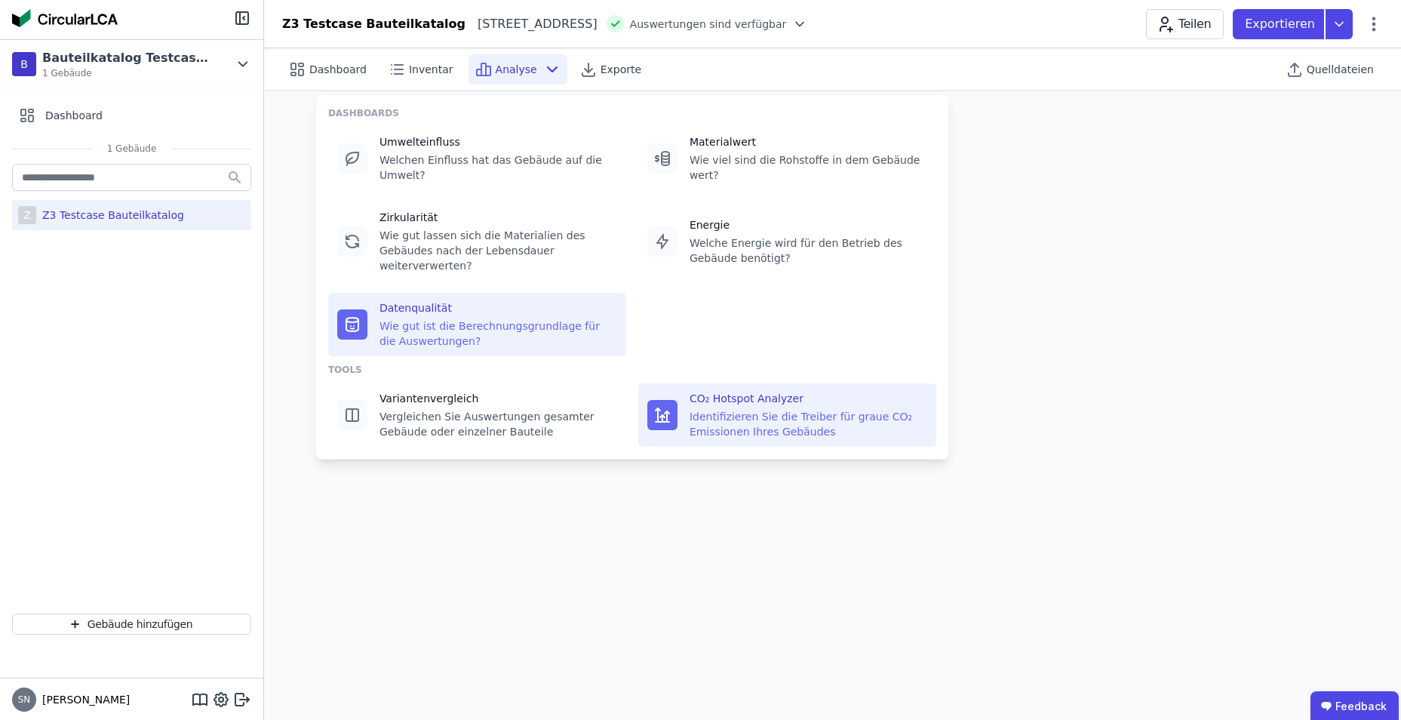
click at [729, 409] on div "Identifizieren Sie die Treiber für graue CO₂ Emissionen Ihres Gebäudes" at bounding box center [809, 424] width 238 height 30
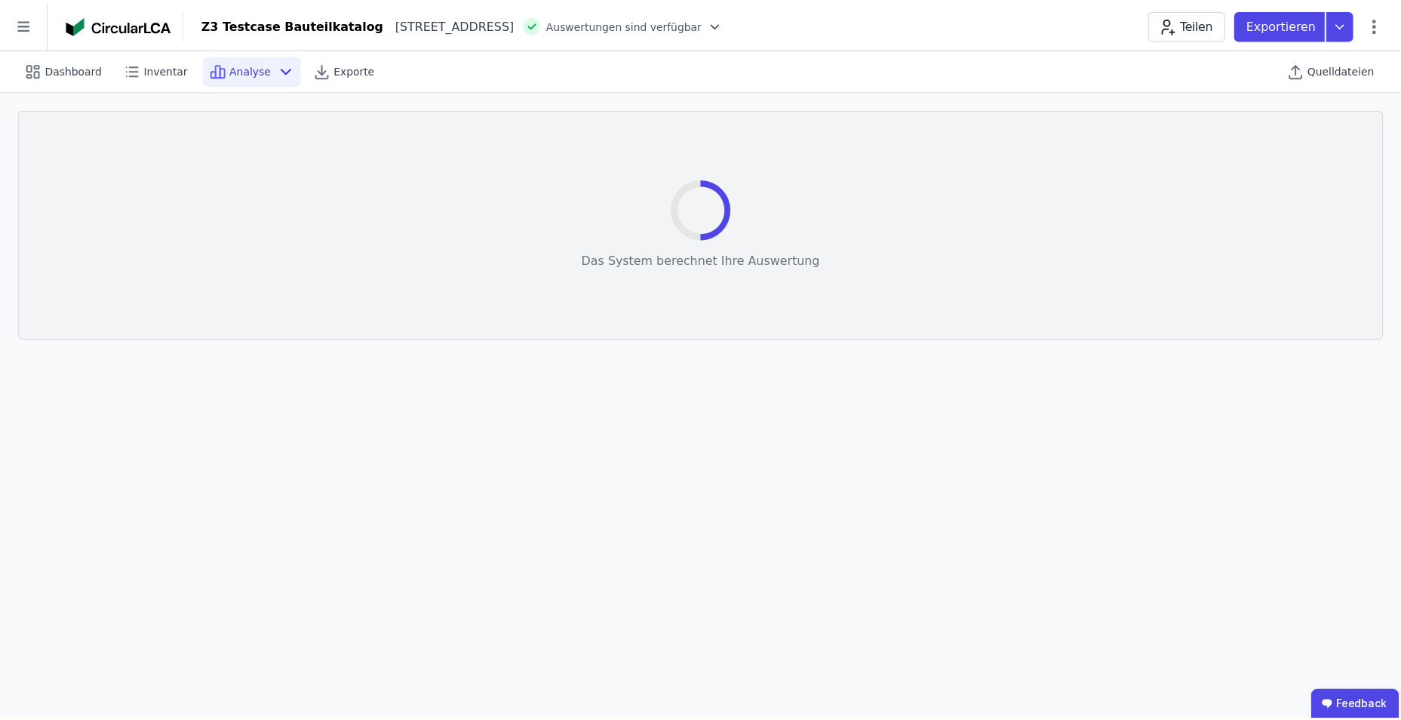
scroll to position [24, 0]
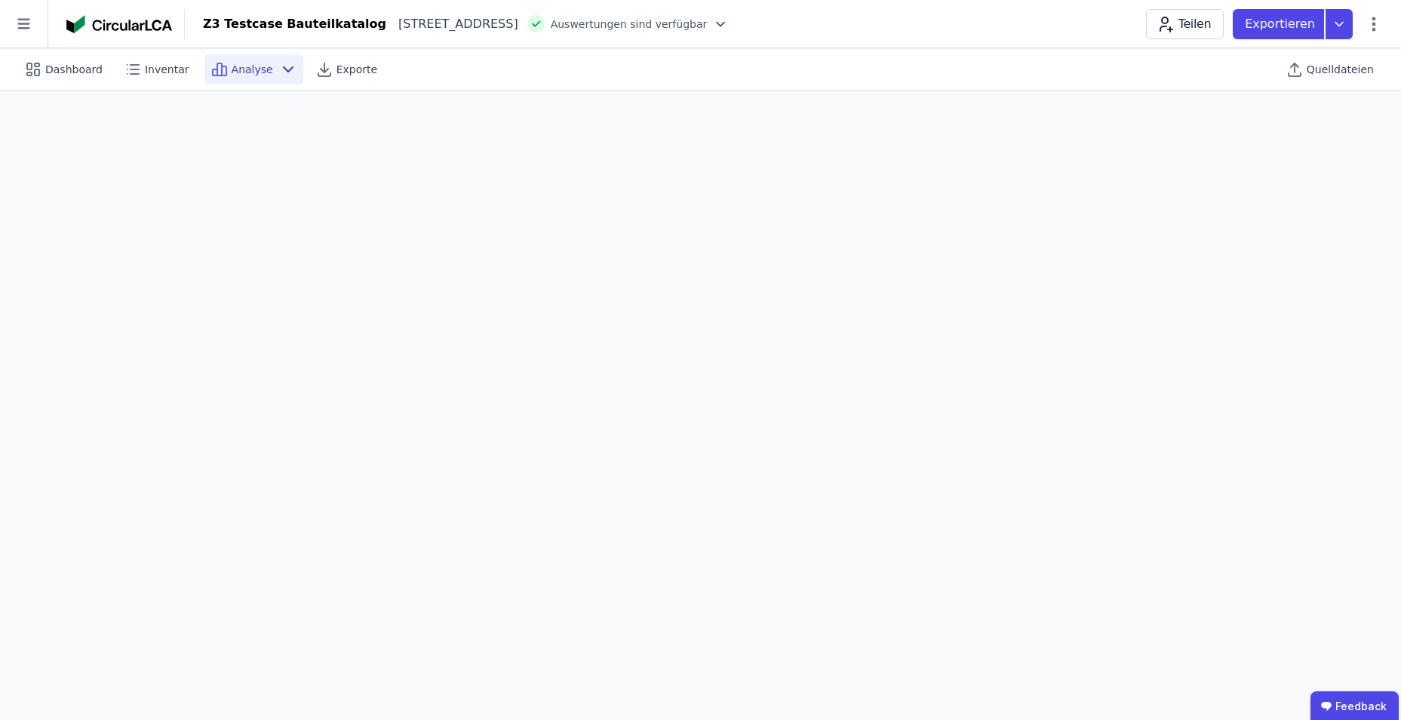
click at [279, 76] on icon at bounding box center [288, 69] width 18 height 18
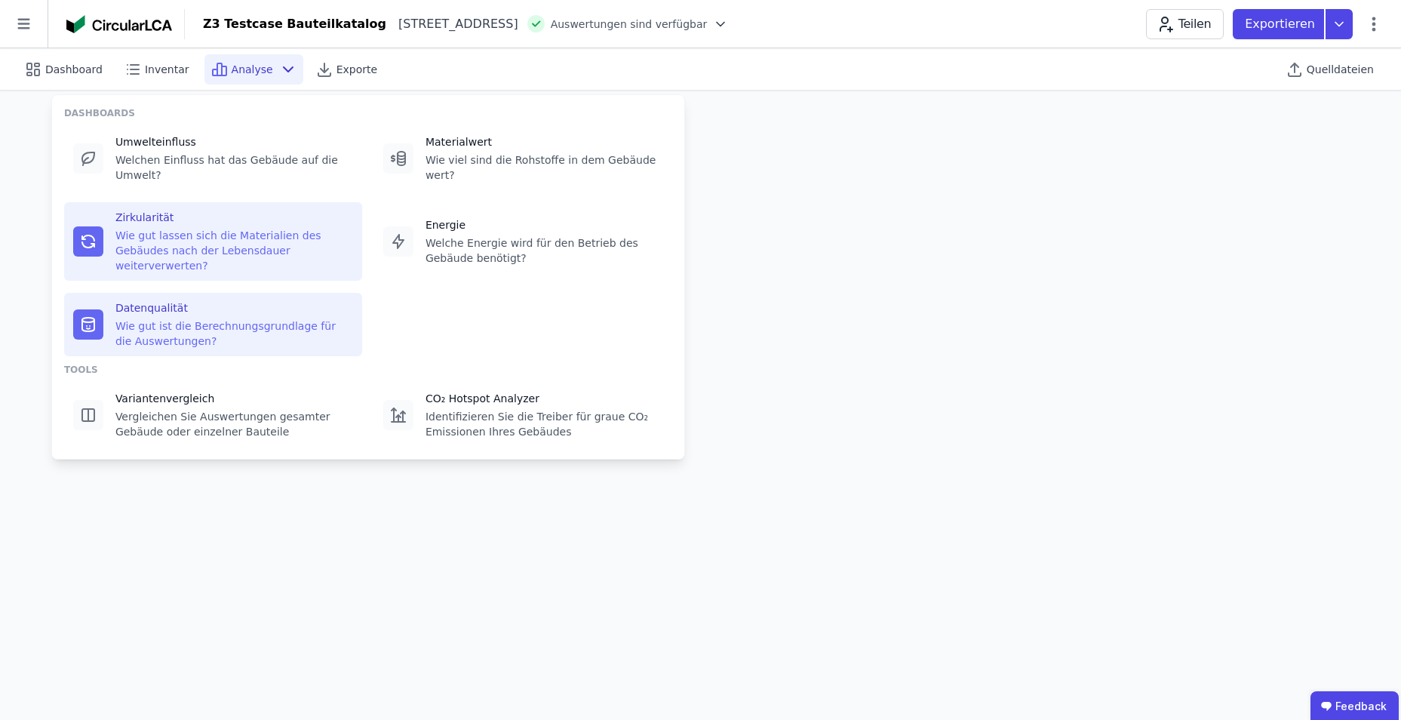
click at [266, 230] on div "Wie gut lassen sich die Materialien des Gebäudes nach der Lebensdauer weiterver…" at bounding box center [234, 250] width 238 height 45
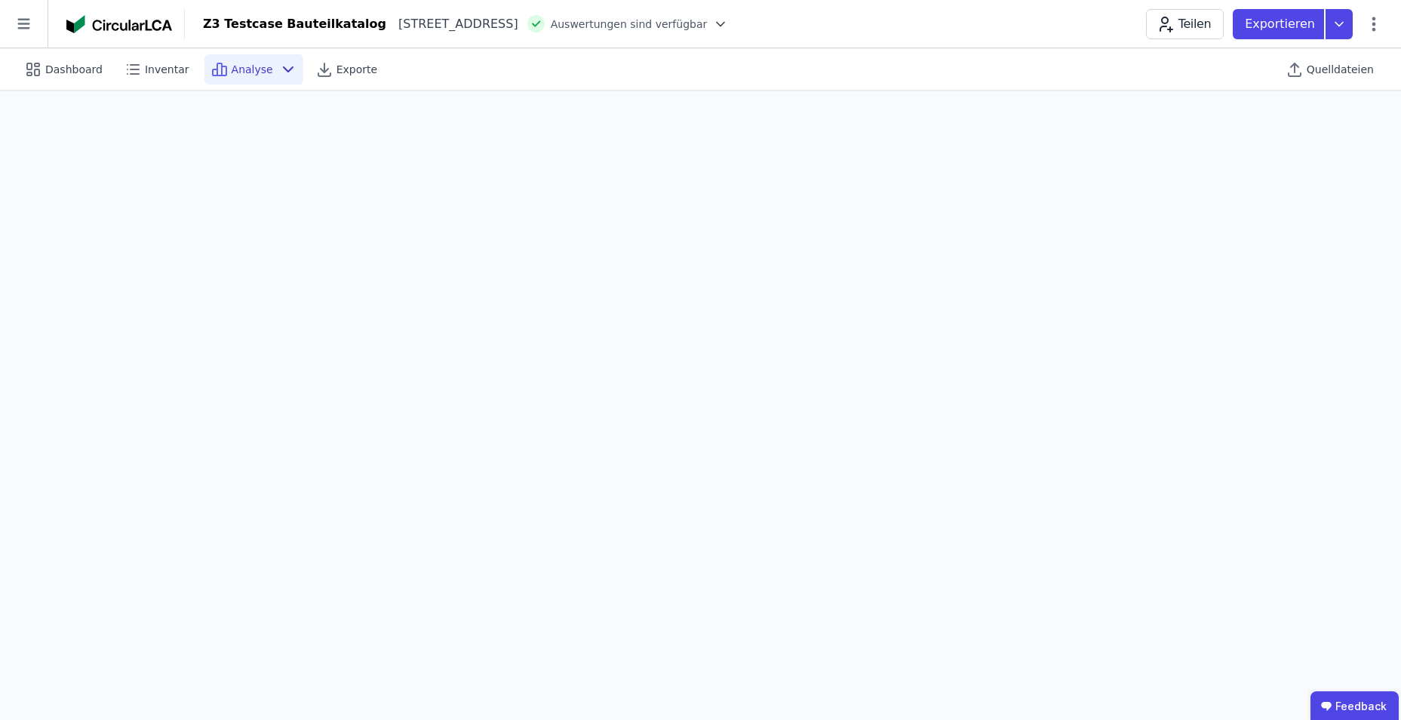
click at [241, 63] on span "Analyse" at bounding box center [252, 69] width 41 height 15
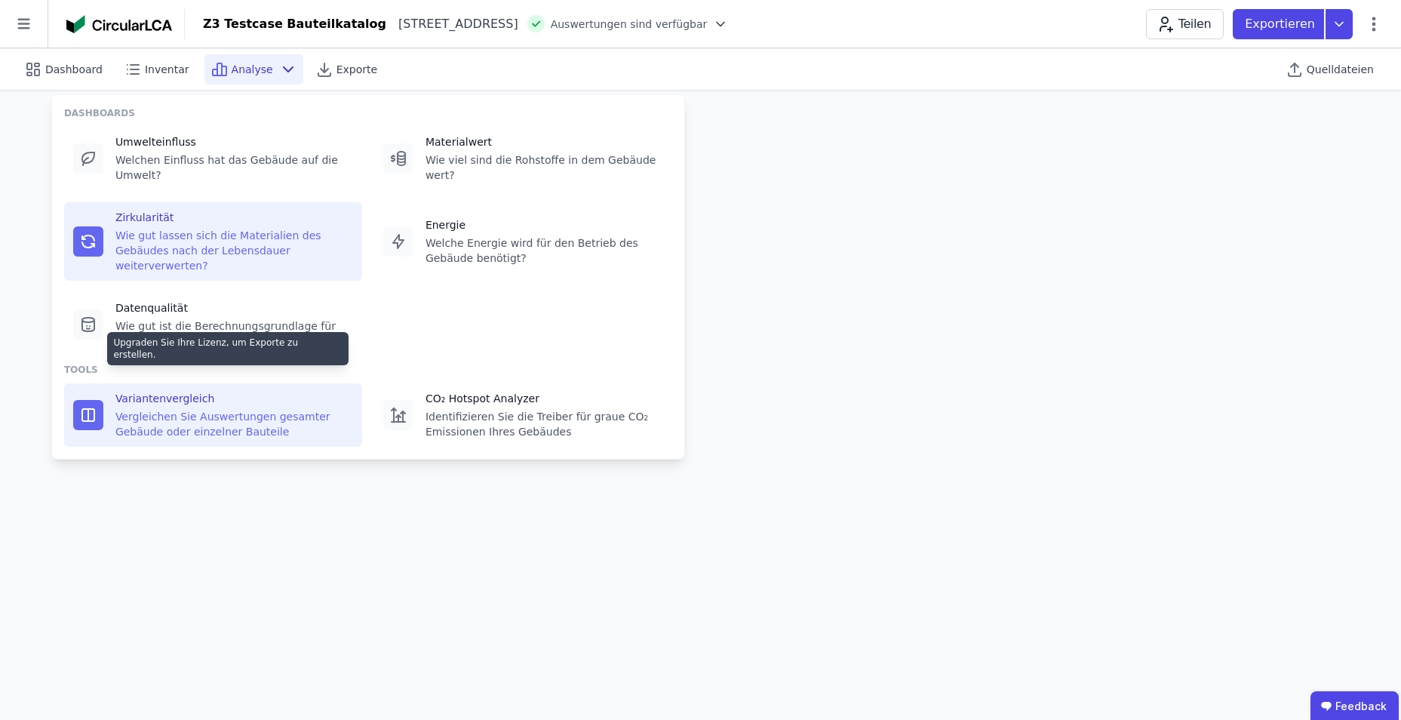
click at [172, 409] on div "Vergleichen Sie Auswertungen gesamter Gebäude oder einzelner Bauteile" at bounding box center [234, 424] width 238 height 30
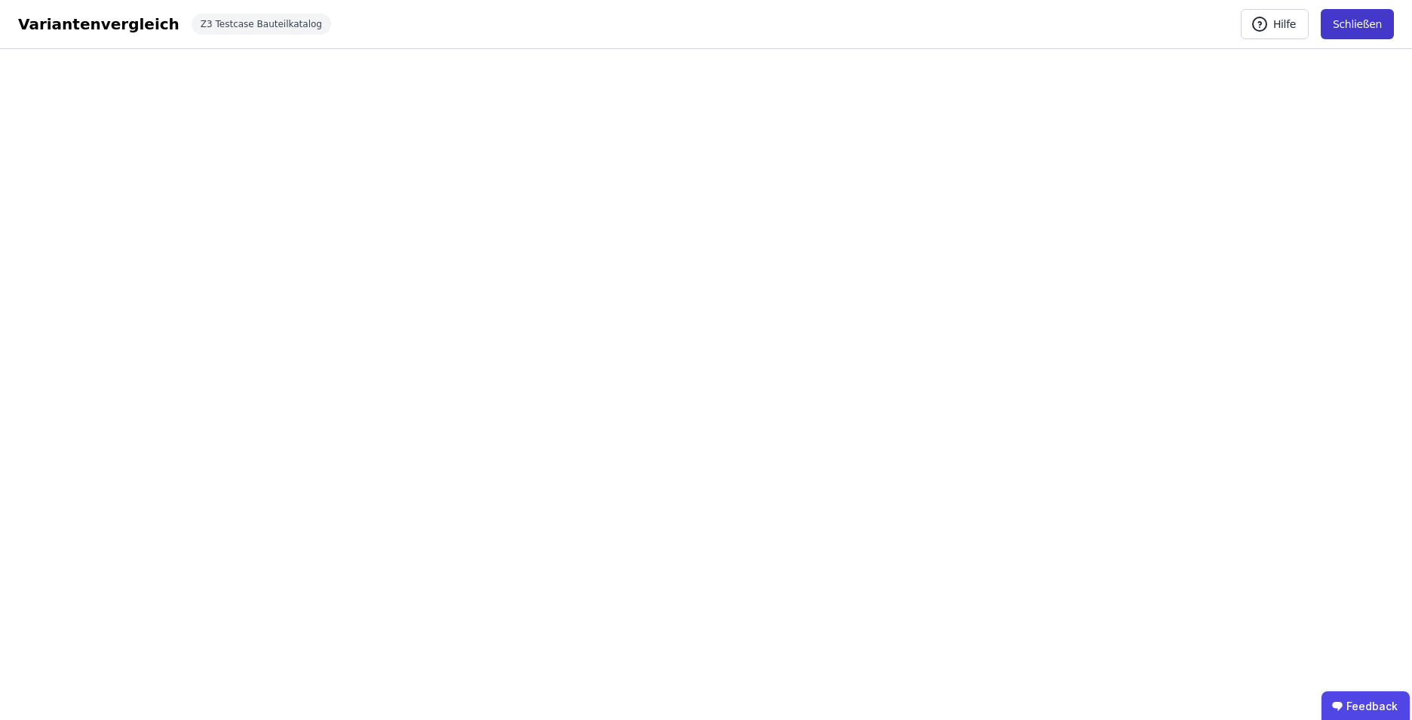
click at [1366, 25] on button "Schließen" at bounding box center [1357, 24] width 73 height 30
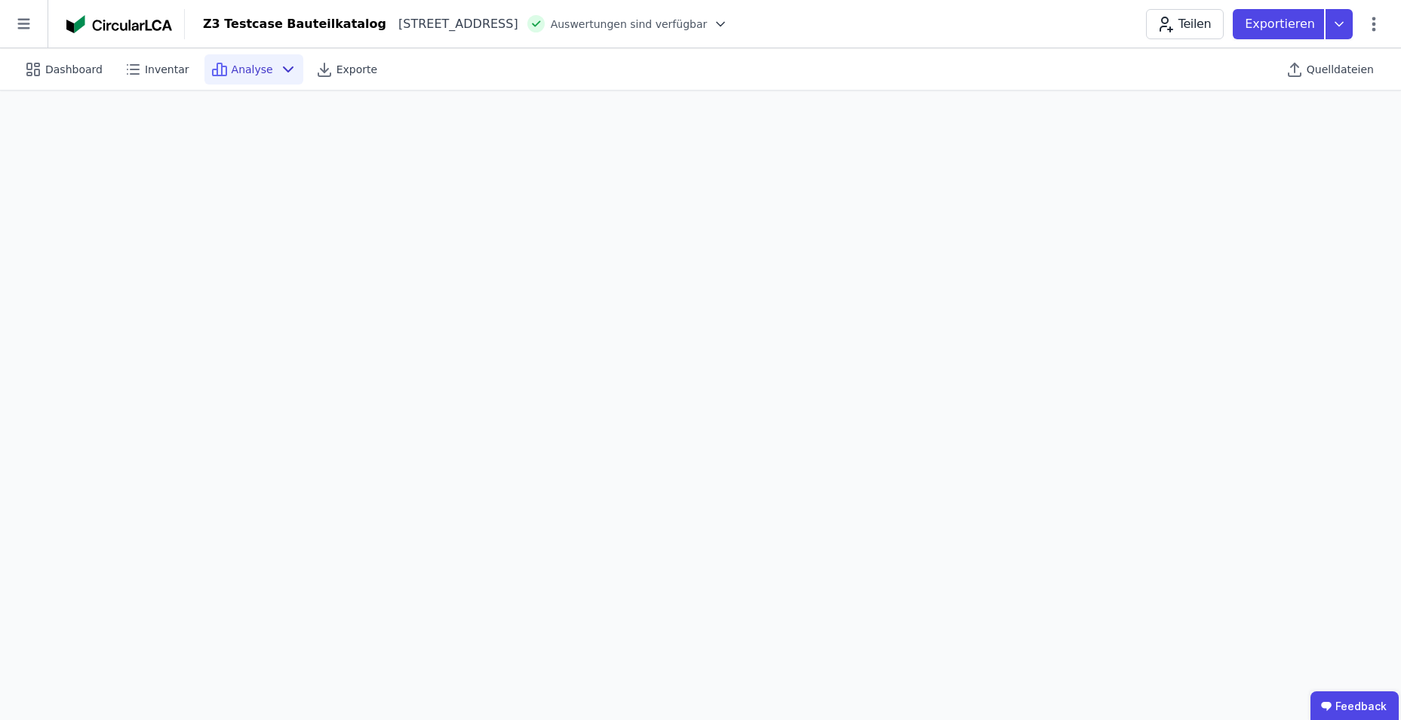
click at [245, 59] on div "Analyse" at bounding box center [253, 69] width 99 height 30
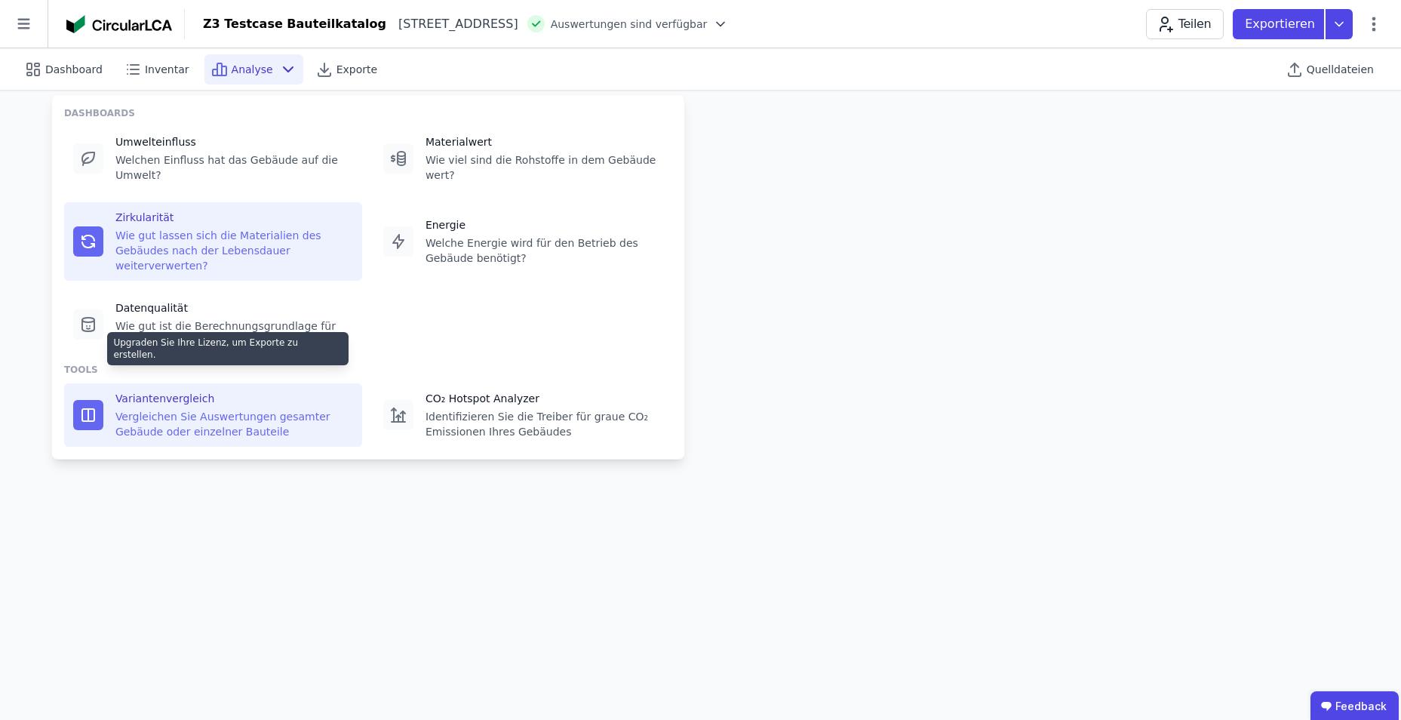
click at [178, 409] on div "Vergleichen Sie Auswertungen gesamter Gebäude oder einzelner Bauteile" at bounding box center [234, 424] width 238 height 30
